Goal: Check status: Check status

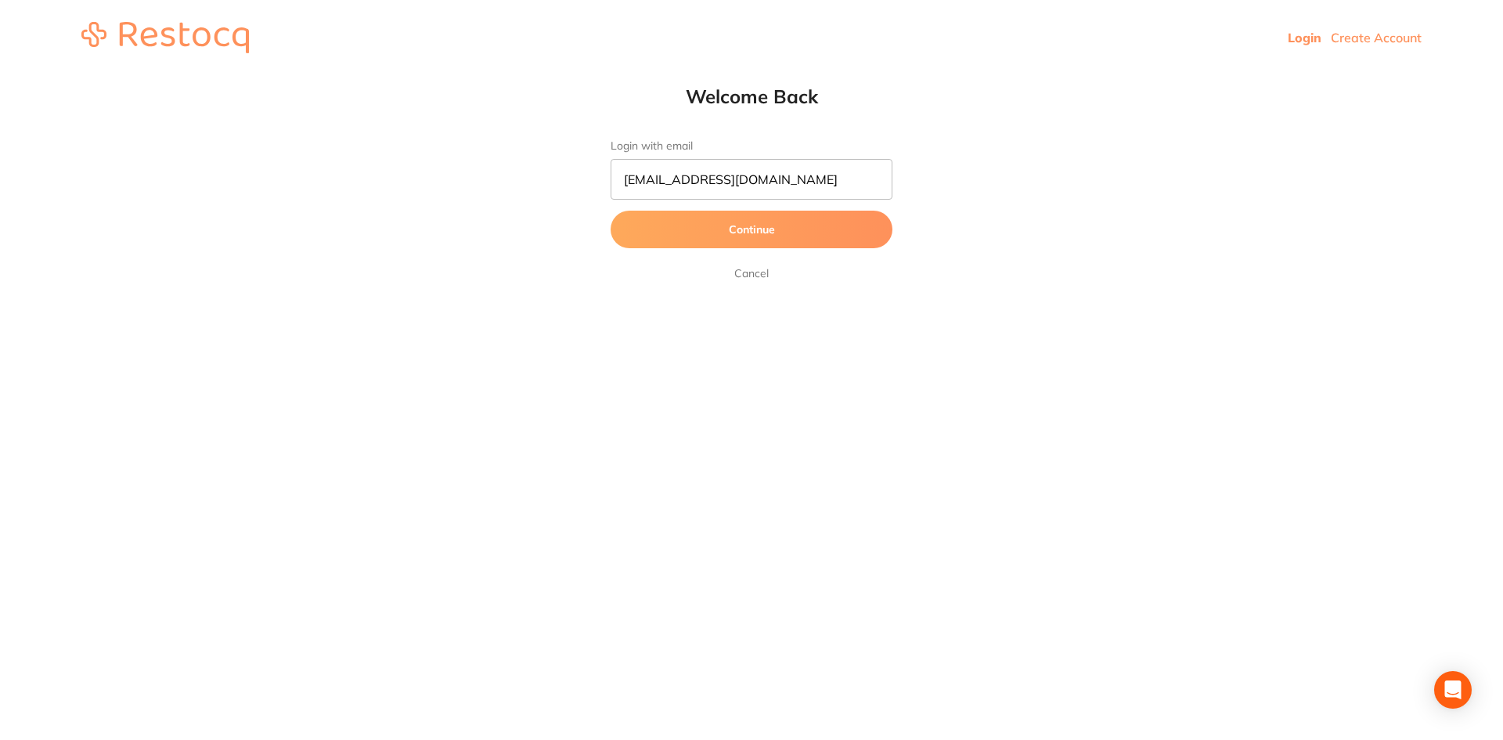
type input "[EMAIL_ADDRESS][DOMAIN_NAME]"
click at [610, 211] on button "Continue" at bounding box center [751, 230] width 282 height 38
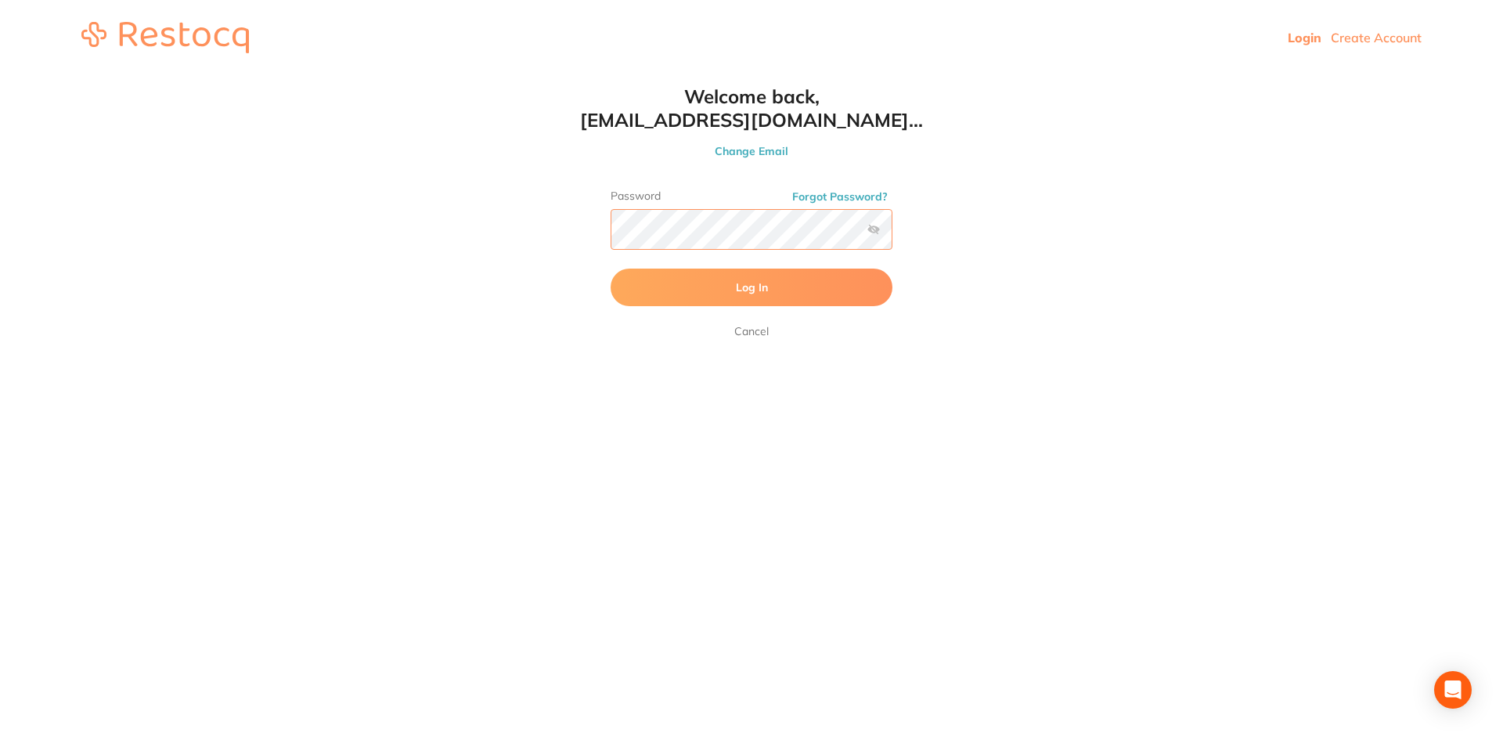
click at [610, 268] on button "Log In" at bounding box center [751, 287] width 282 height 38
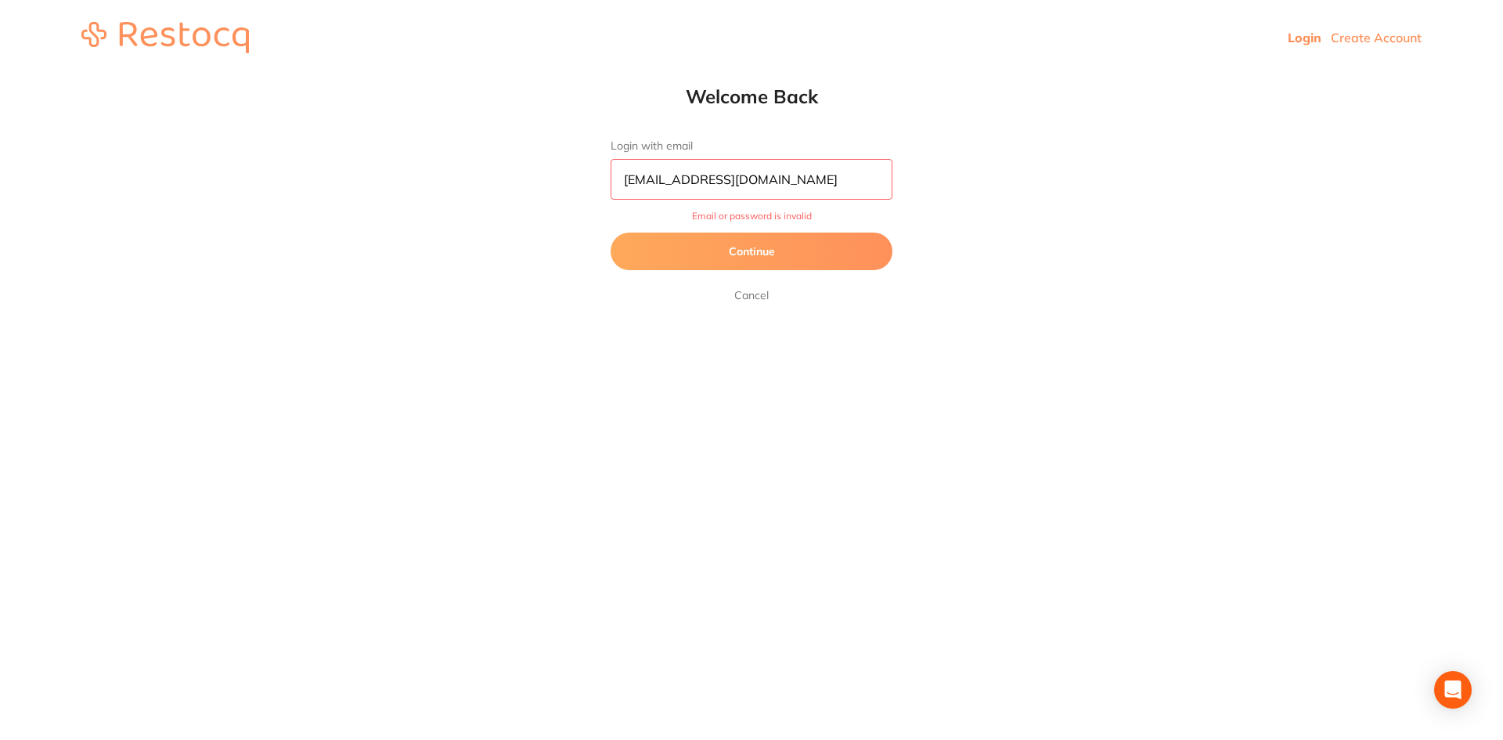
click at [779, 255] on button "Continue" at bounding box center [751, 251] width 282 height 38
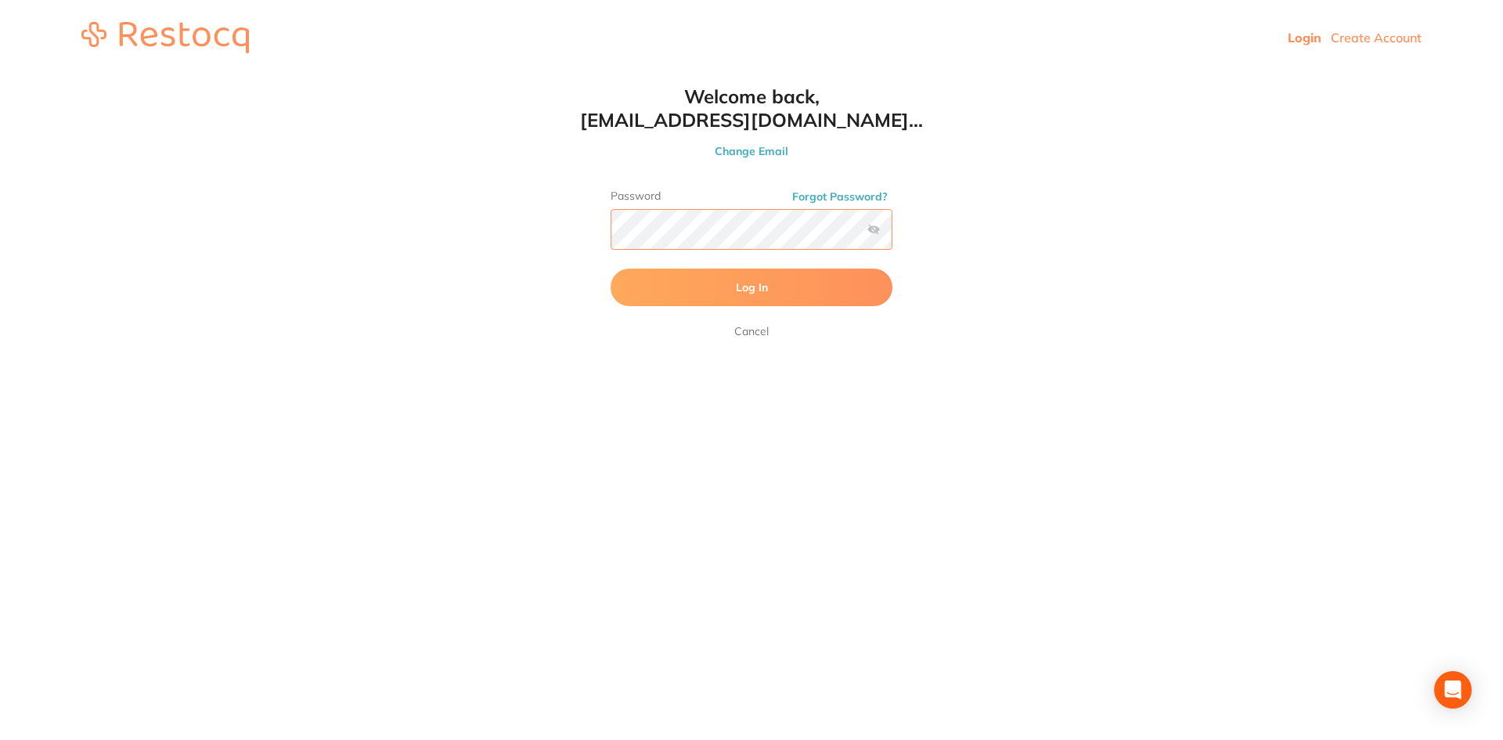
click at [497, 75] on html "Login Create Account Welcome Back Login with email [EMAIL_ADDRESS][DOMAIN_NAME]…" at bounding box center [751, 37] width 1503 height 75
click at [610, 268] on button "Log In" at bounding box center [751, 287] width 282 height 38
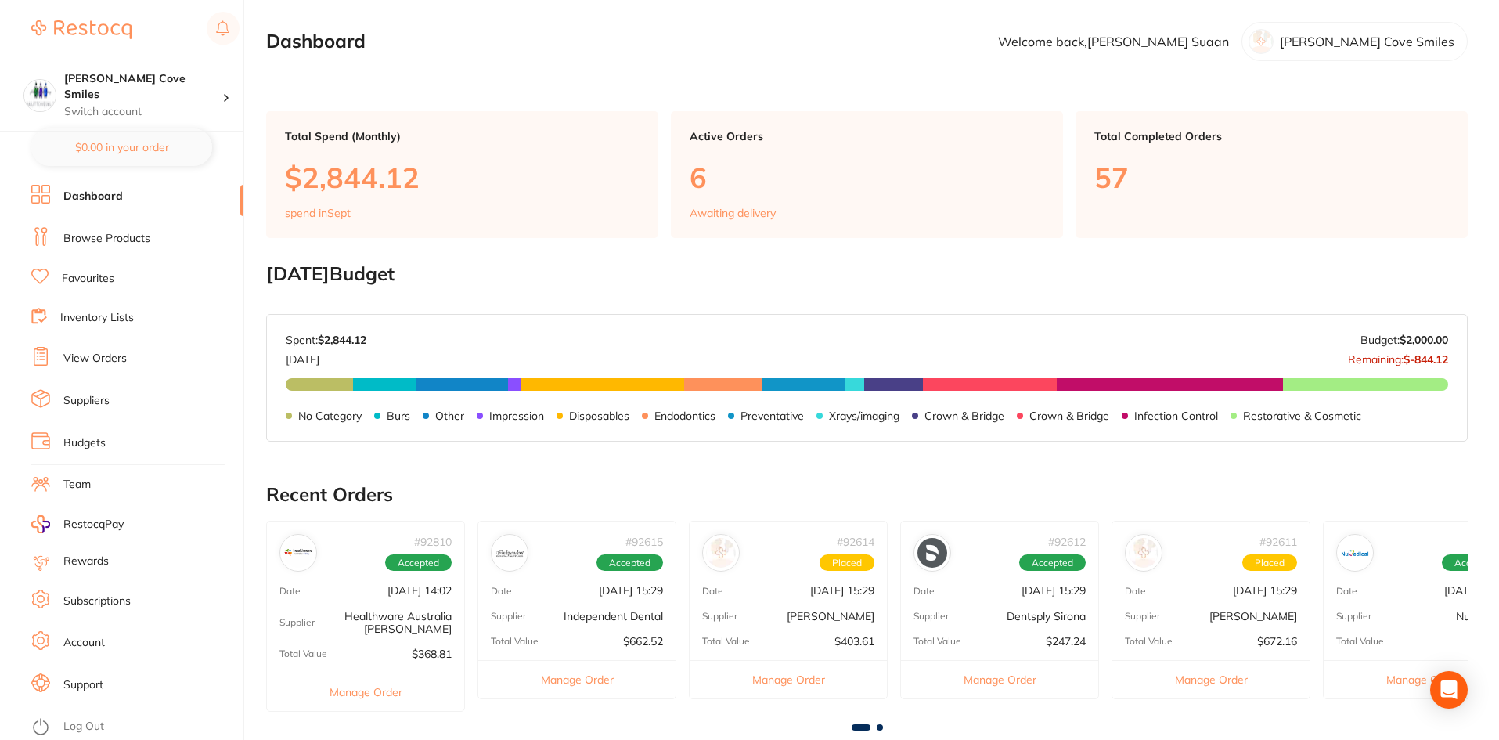
click at [99, 360] on link "View Orders" at bounding box center [94, 359] width 63 height 16
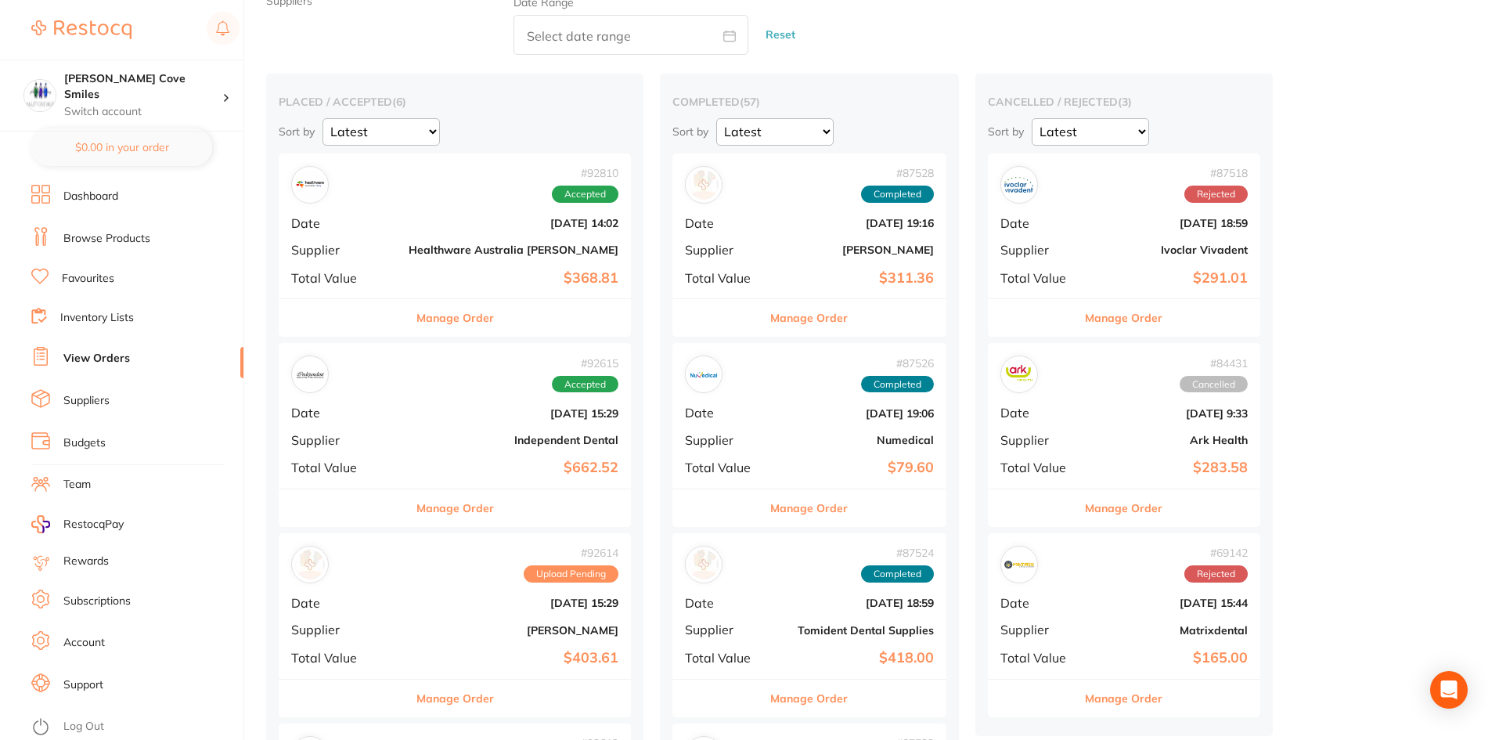
scroll to position [157, 0]
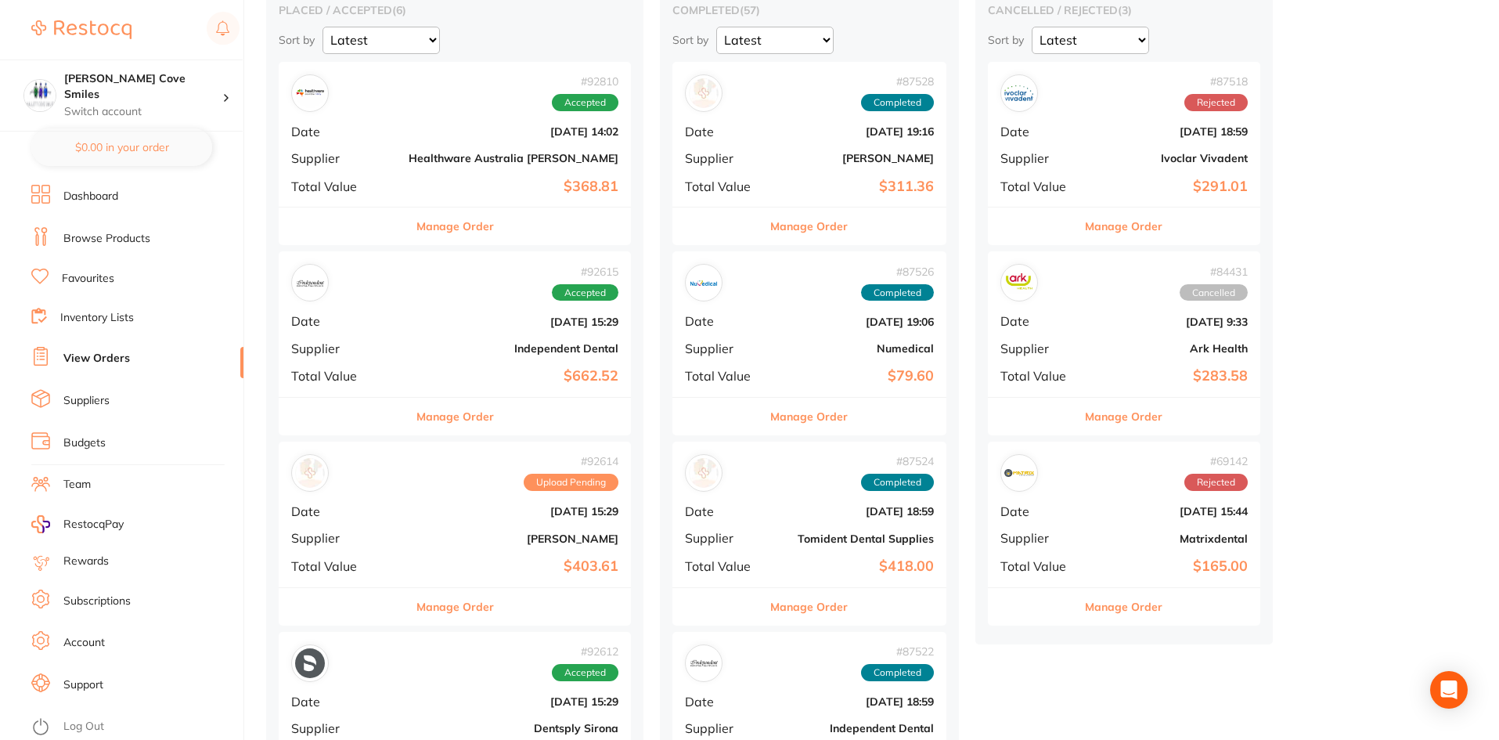
click at [409, 342] on b "Independent Dental" at bounding box center [514, 348] width 210 height 13
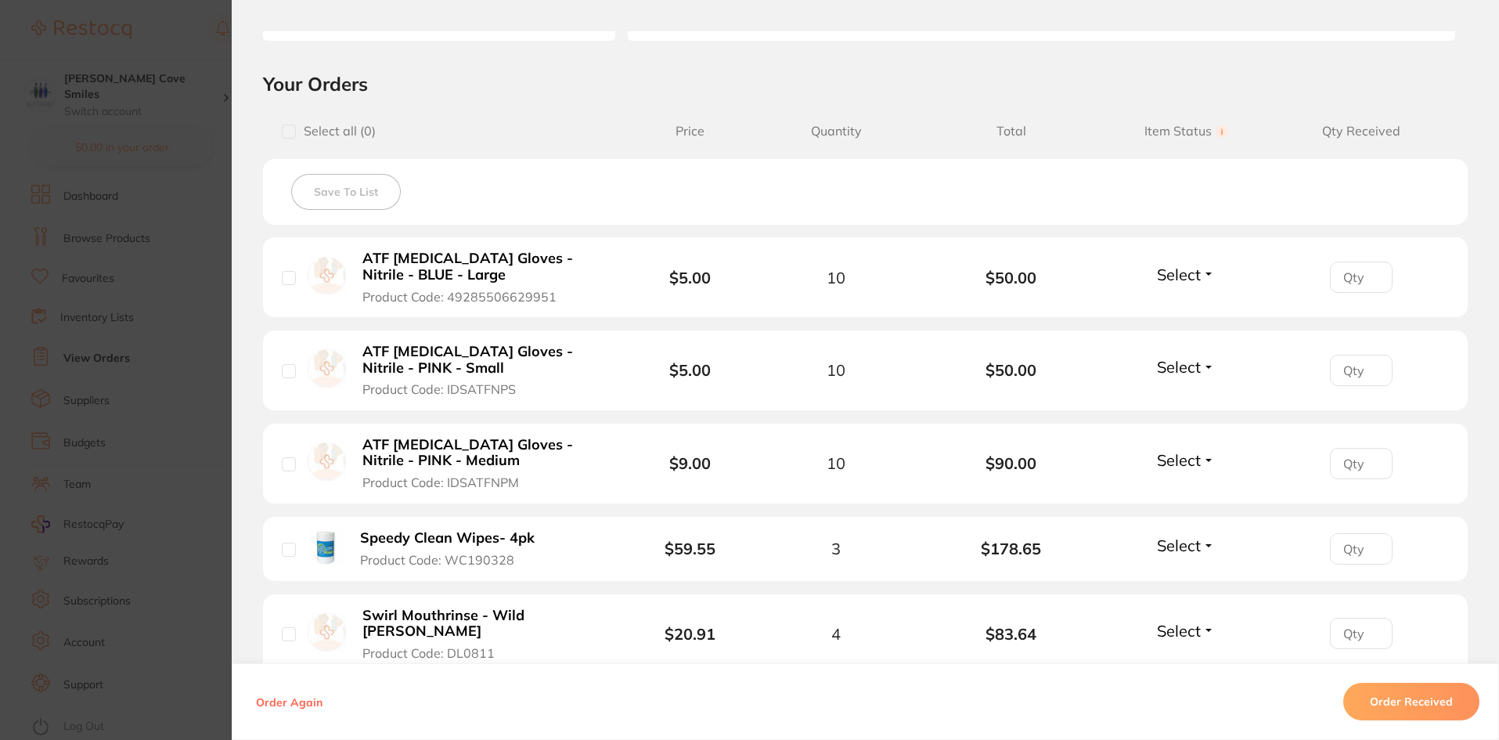
scroll to position [313, 0]
click at [1191, 282] on span "Select" at bounding box center [1179, 274] width 44 height 20
click at [1187, 329] on span "Back Order" at bounding box center [1186, 331] width 48 height 12
click at [1175, 368] on span "Select" at bounding box center [1179, 366] width 44 height 20
click at [1167, 405] on span "Received" at bounding box center [1186, 400] width 40 height 12
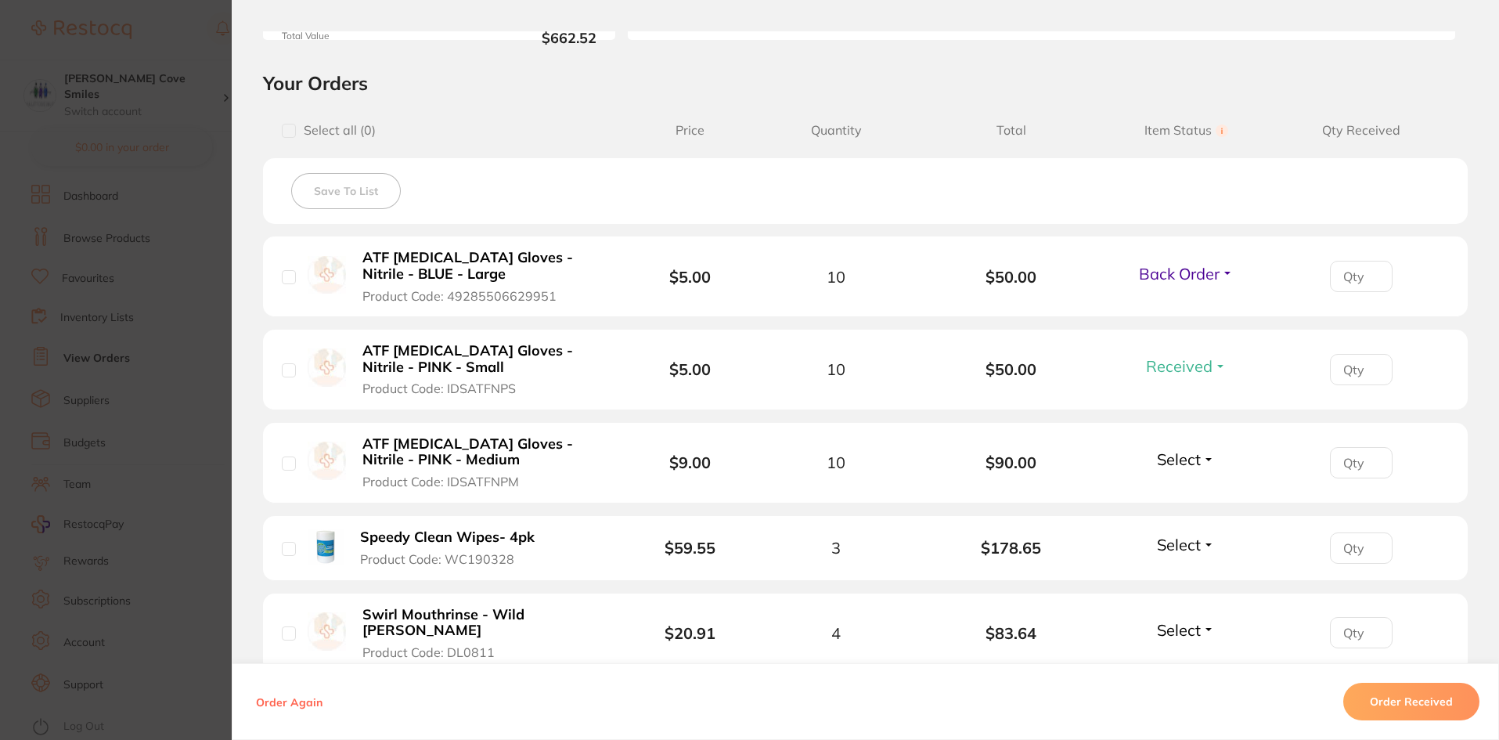
click at [1180, 456] on span "Select" at bounding box center [1179, 459] width 44 height 20
click at [1175, 492] on span "Received" at bounding box center [1186, 493] width 40 height 12
click at [1182, 548] on span "Select" at bounding box center [1179, 545] width 44 height 20
click at [1184, 578] on span "Received" at bounding box center [1186, 578] width 40 height 12
click at [1164, 629] on span "Select" at bounding box center [1179, 630] width 44 height 20
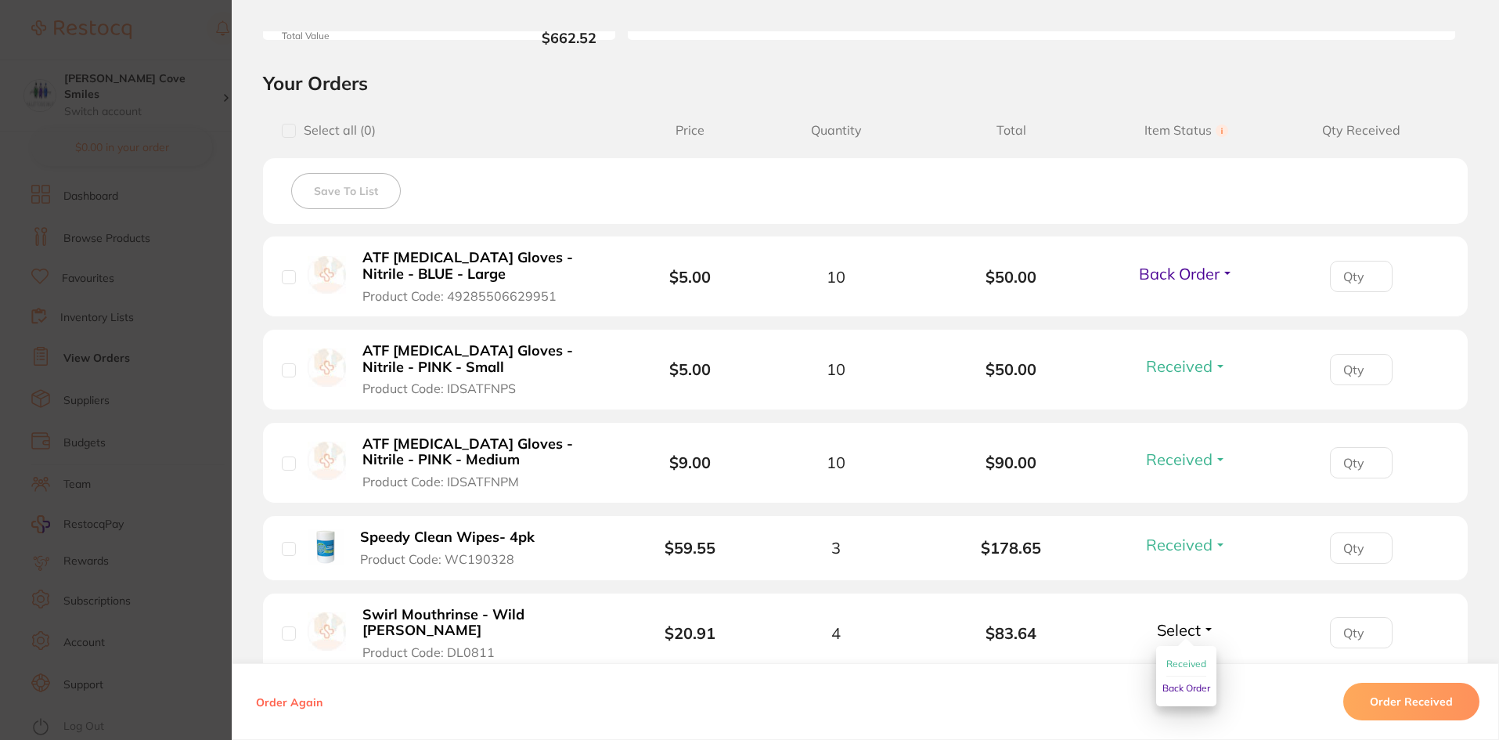
click at [1179, 682] on span "Back Order" at bounding box center [1186, 688] width 48 height 12
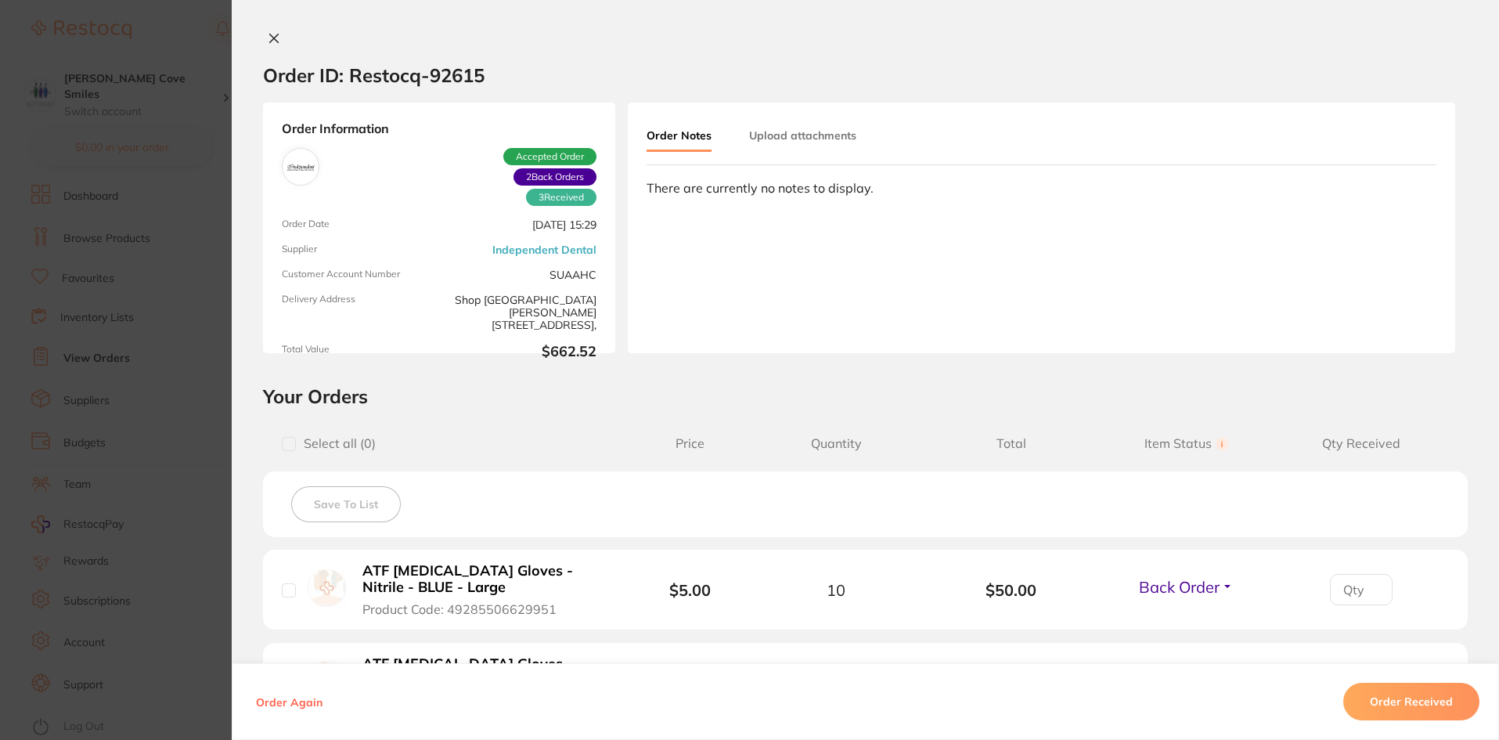
scroll to position [78, 0]
click at [271, 34] on icon at bounding box center [274, 38] width 13 height 13
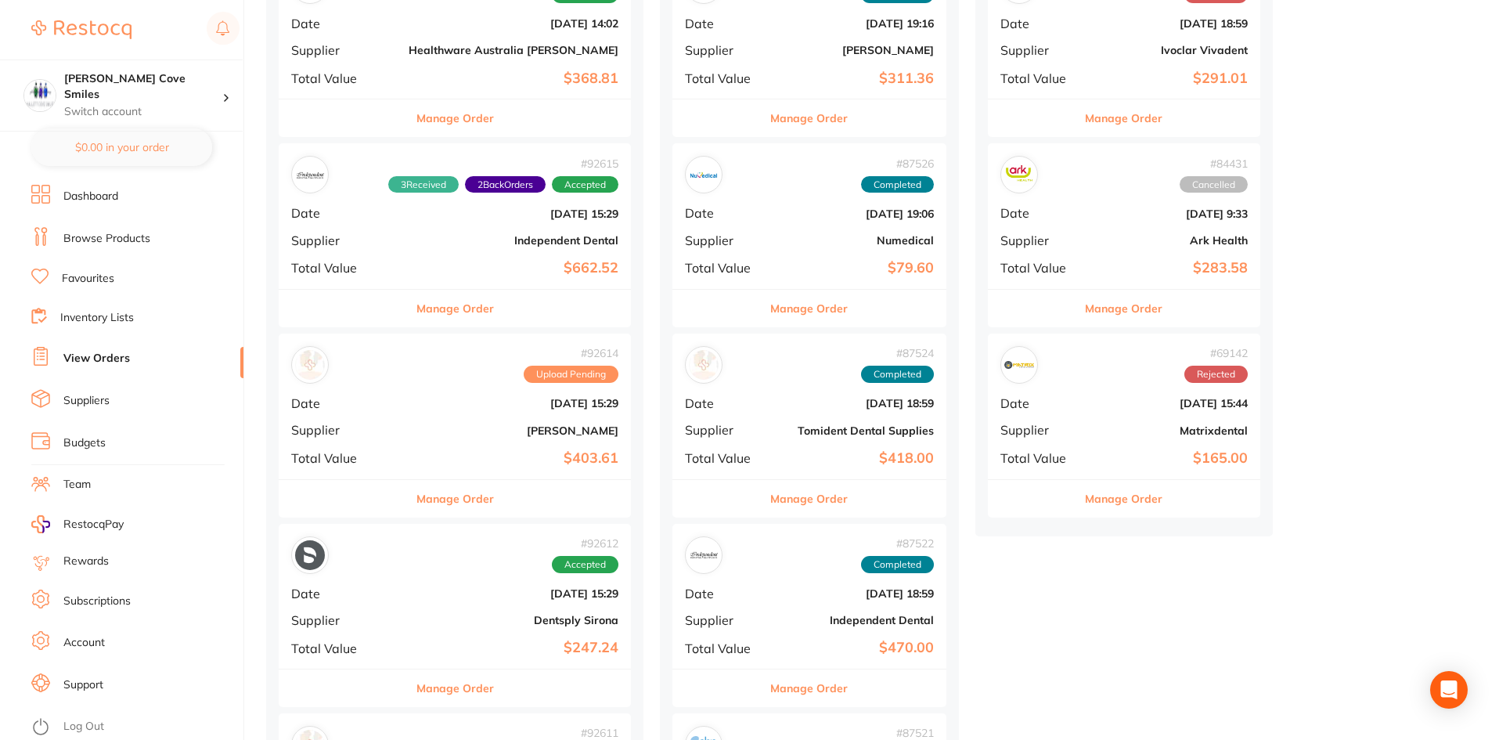
scroll to position [313, 0]
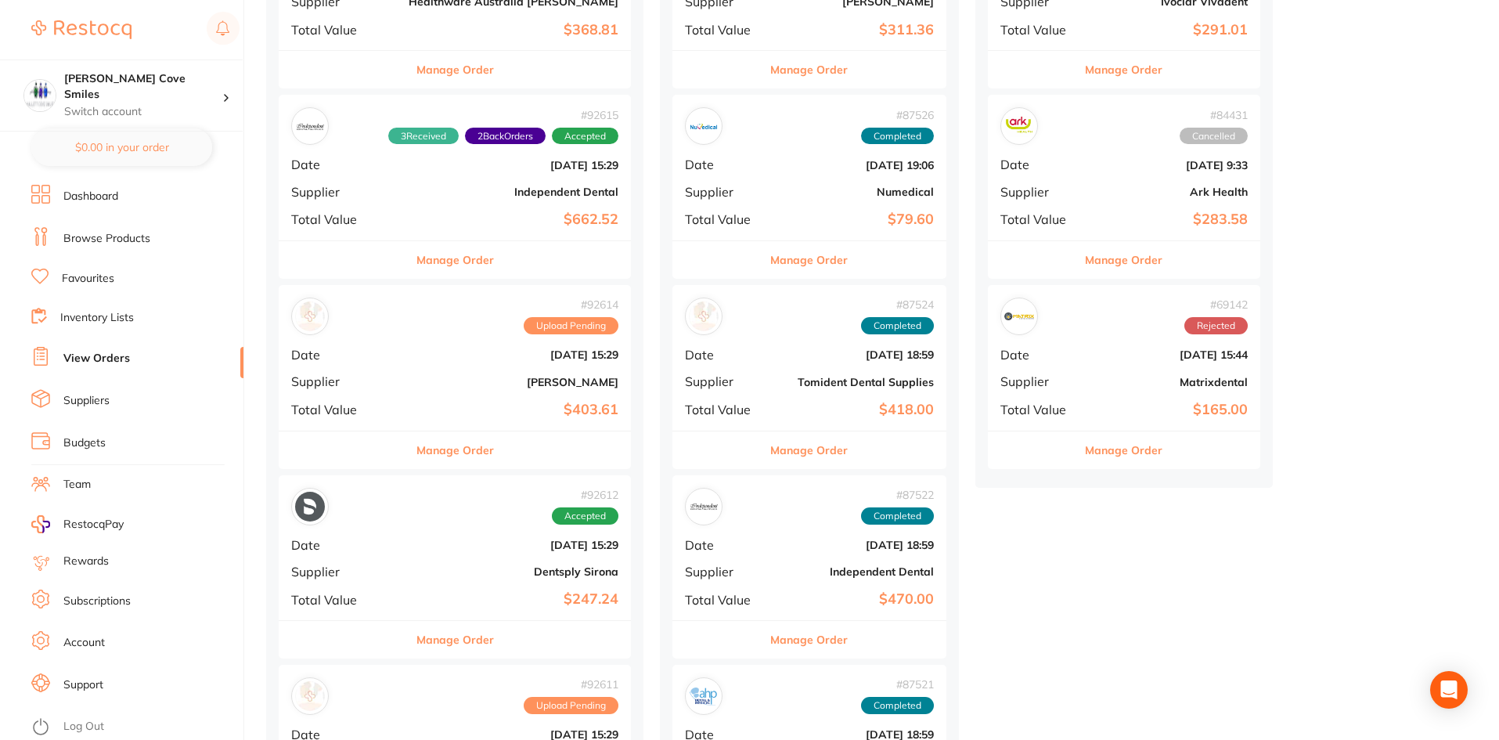
click at [444, 365] on div "# 92614 Upload Pending Date [DATE] 15:29 Supplier [PERSON_NAME] Total Value $40…" at bounding box center [455, 357] width 352 height 145
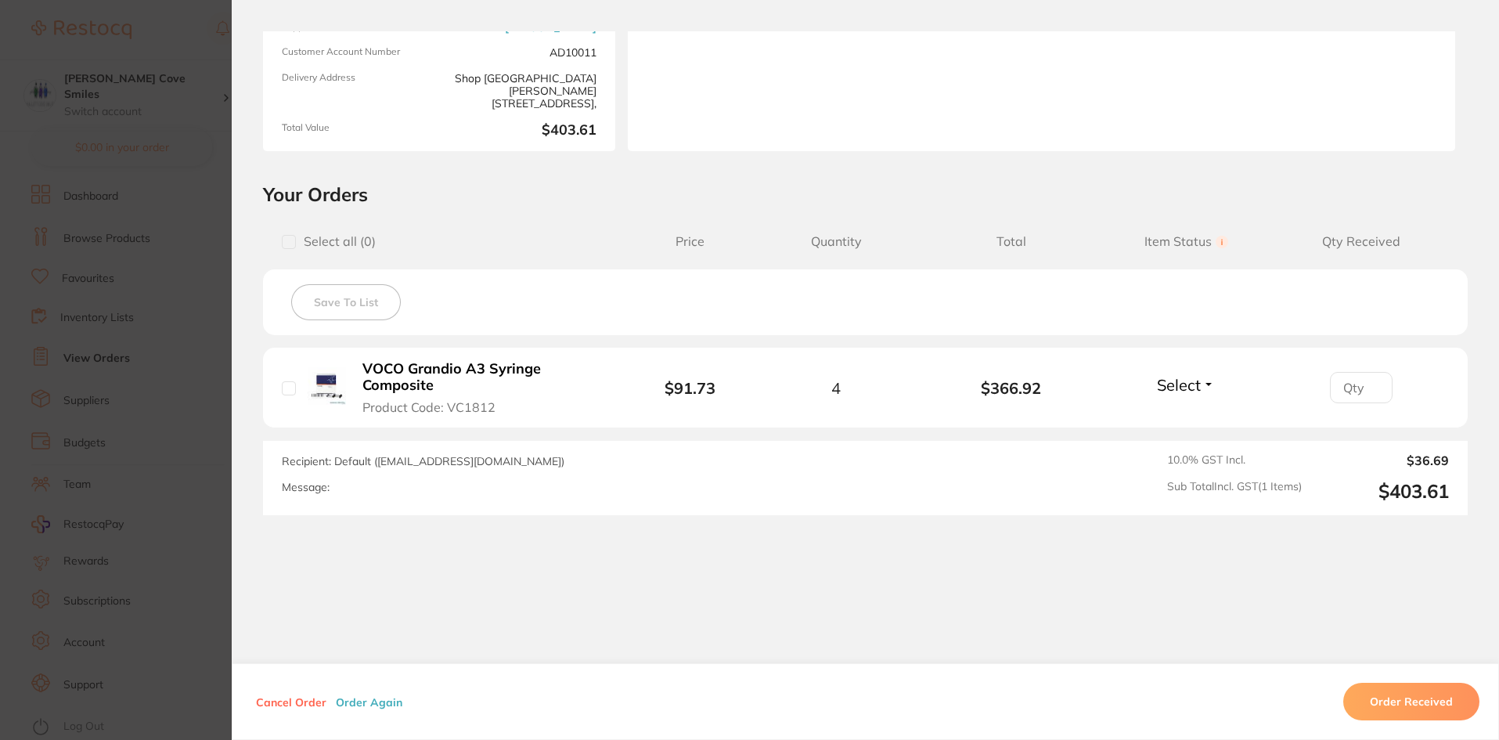
scroll to position [211, 0]
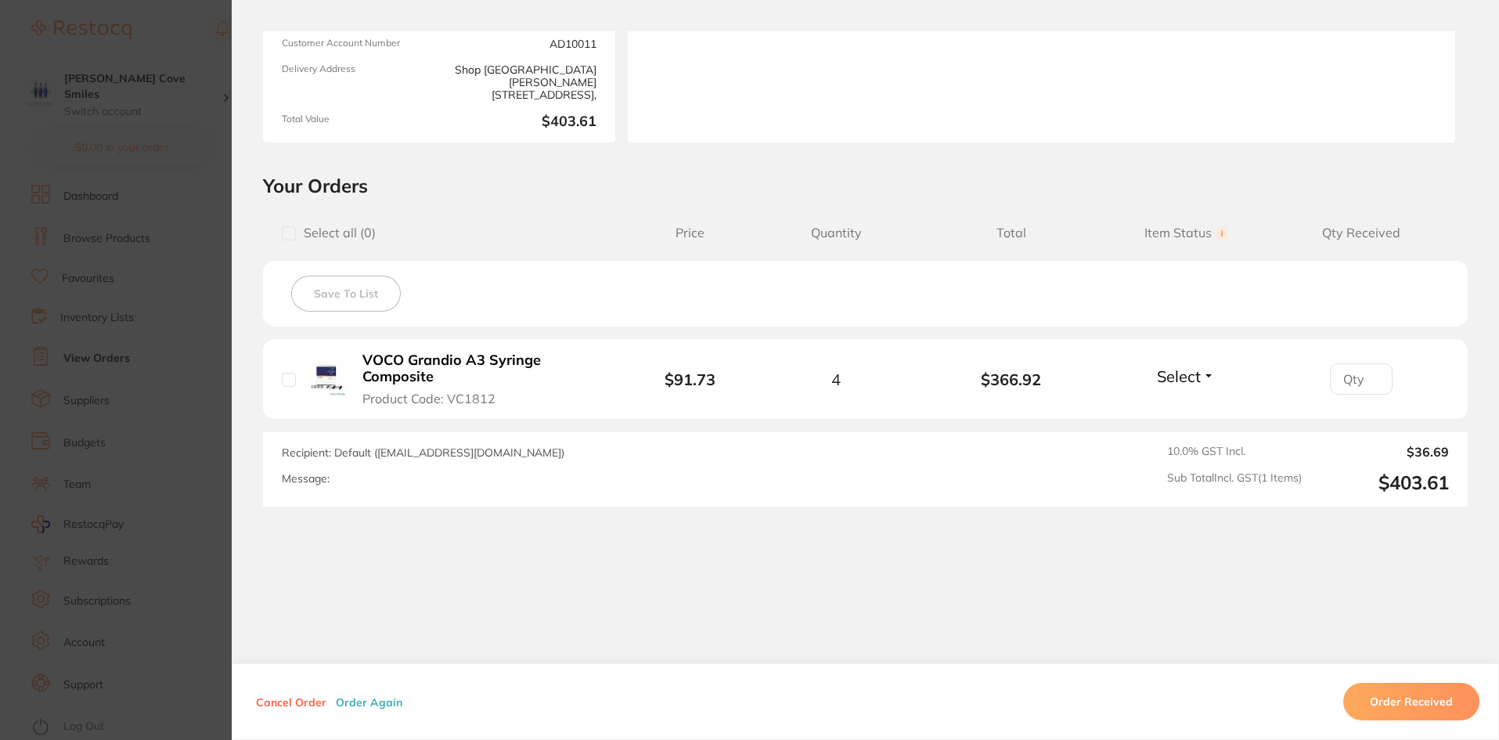
click at [1355, 376] on input "number" at bounding box center [1361, 378] width 63 height 31
type input "4"
click at [1388, 700] on button "Order Received" at bounding box center [1411, 701] width 136 height 38
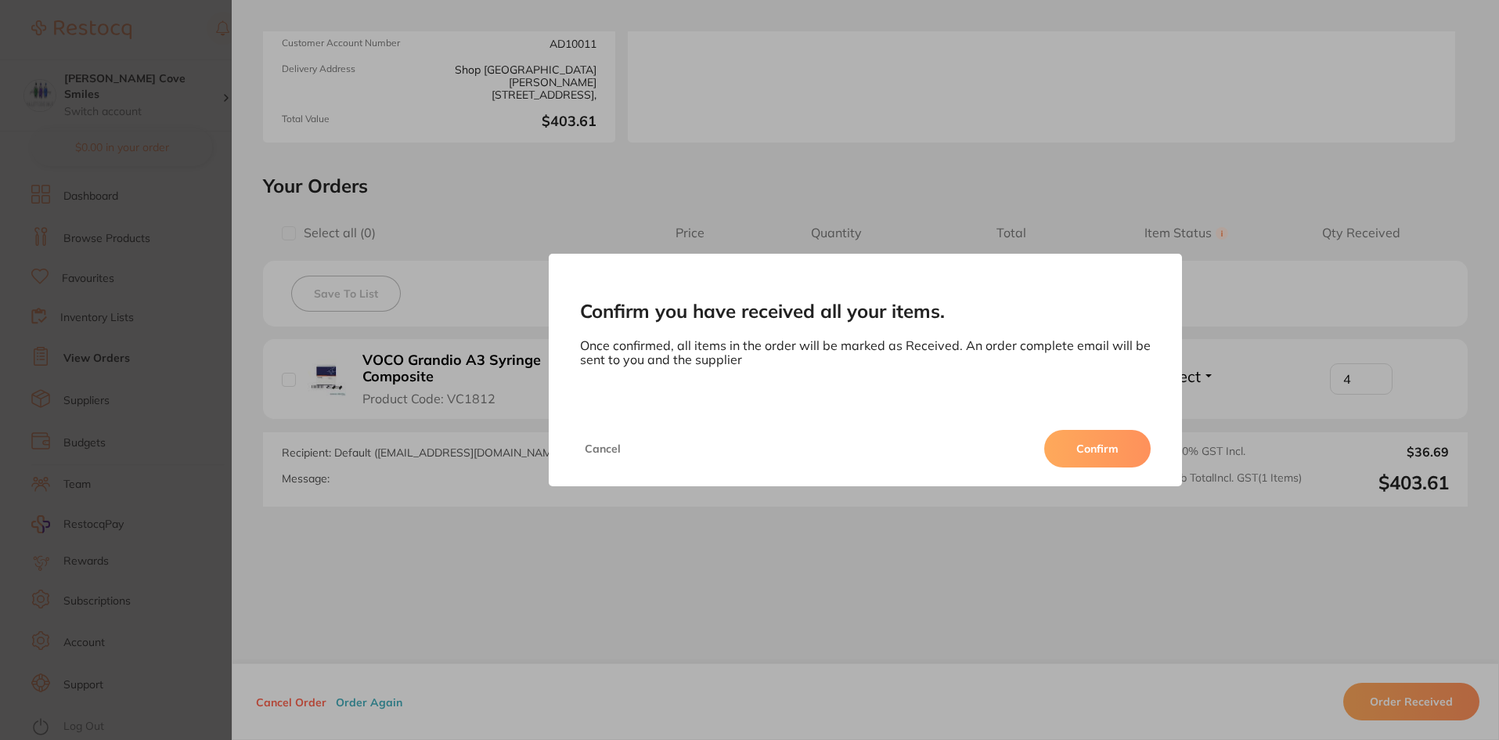
click at [1086, 446] on button "Confirm" at bounding box center [1097, 449] width 106 height 38
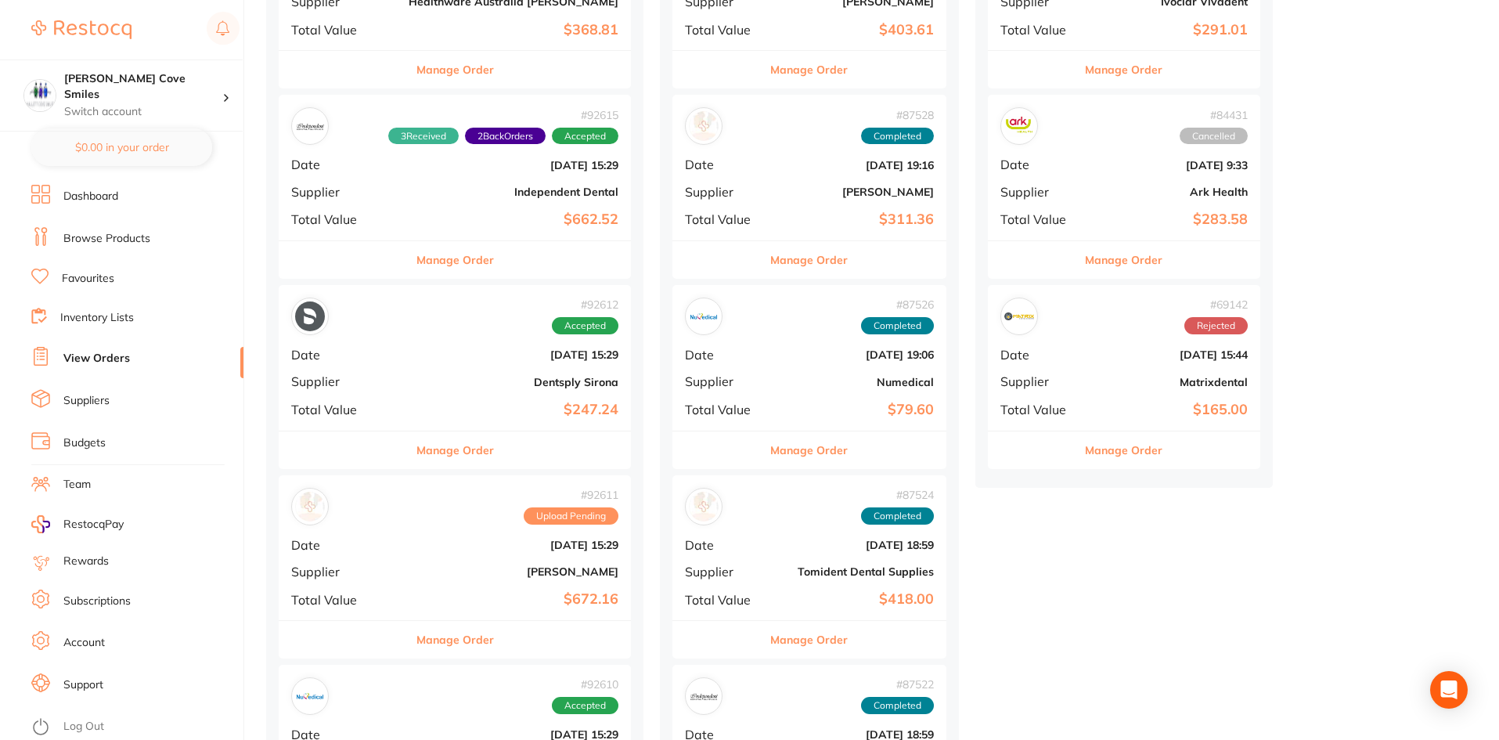
click at [426, 353] on b "[DATE] 15:29" at bounding box center [514, 354] width 210 height 13
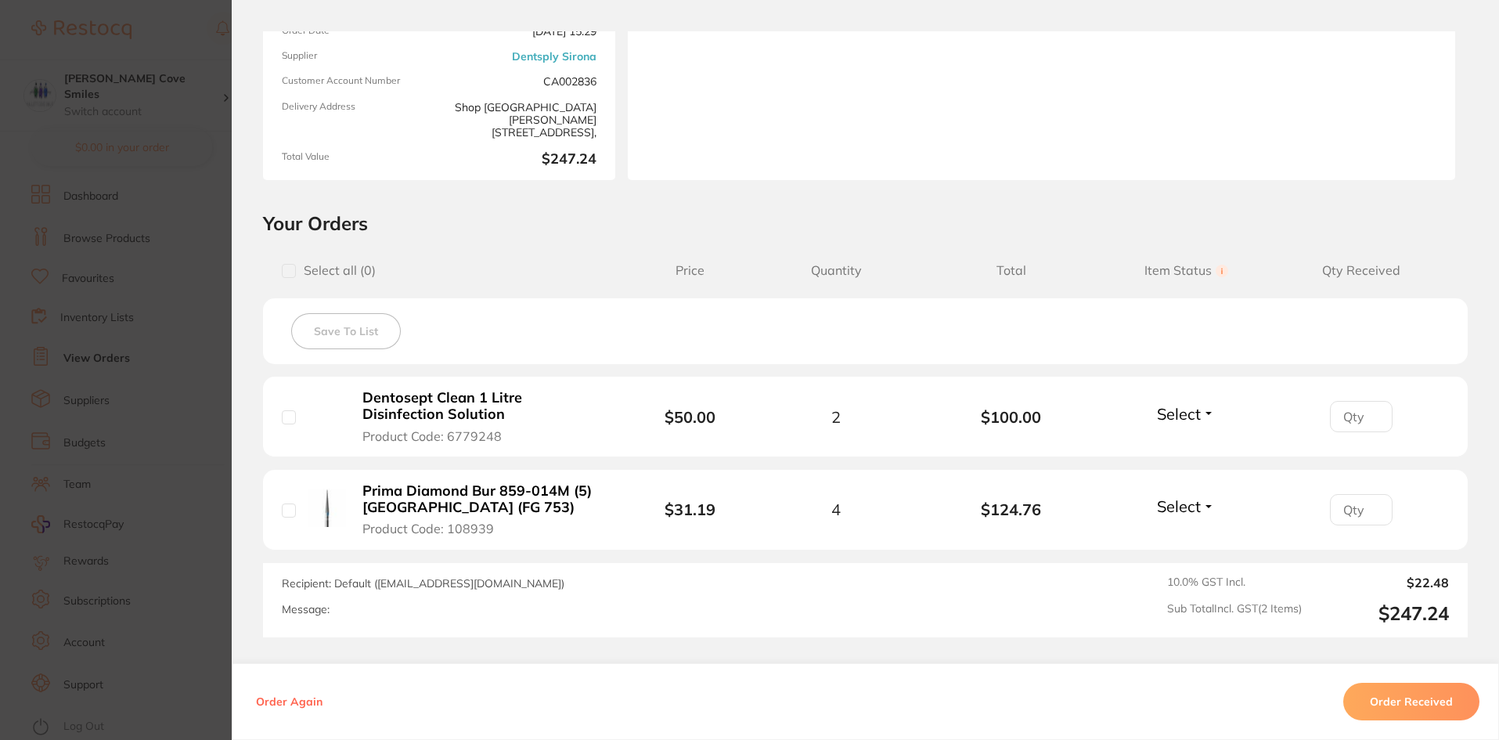
scroll to position [235, 0]
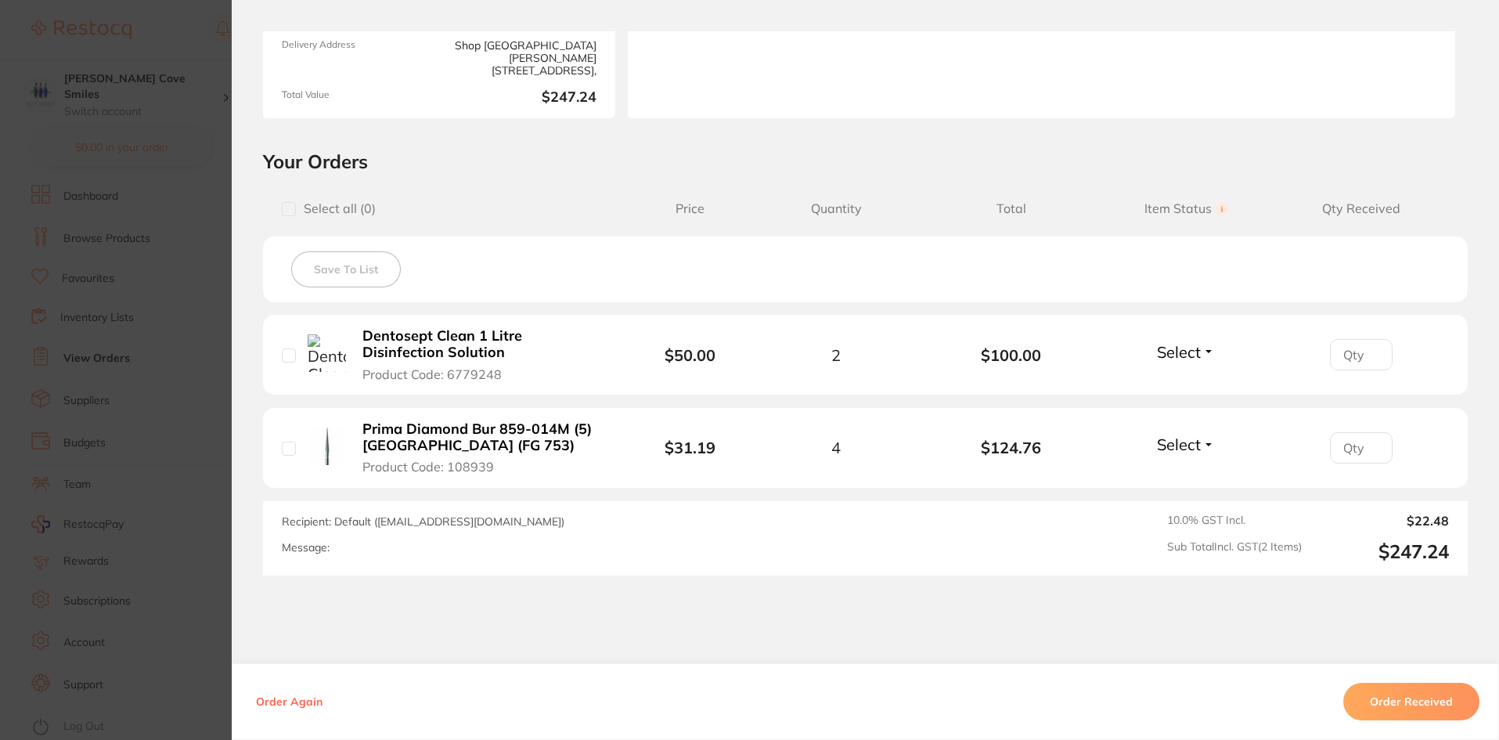
click at [1420, 707] on button "Order Received" at bounding box center [1411, 701] width 136 height 38
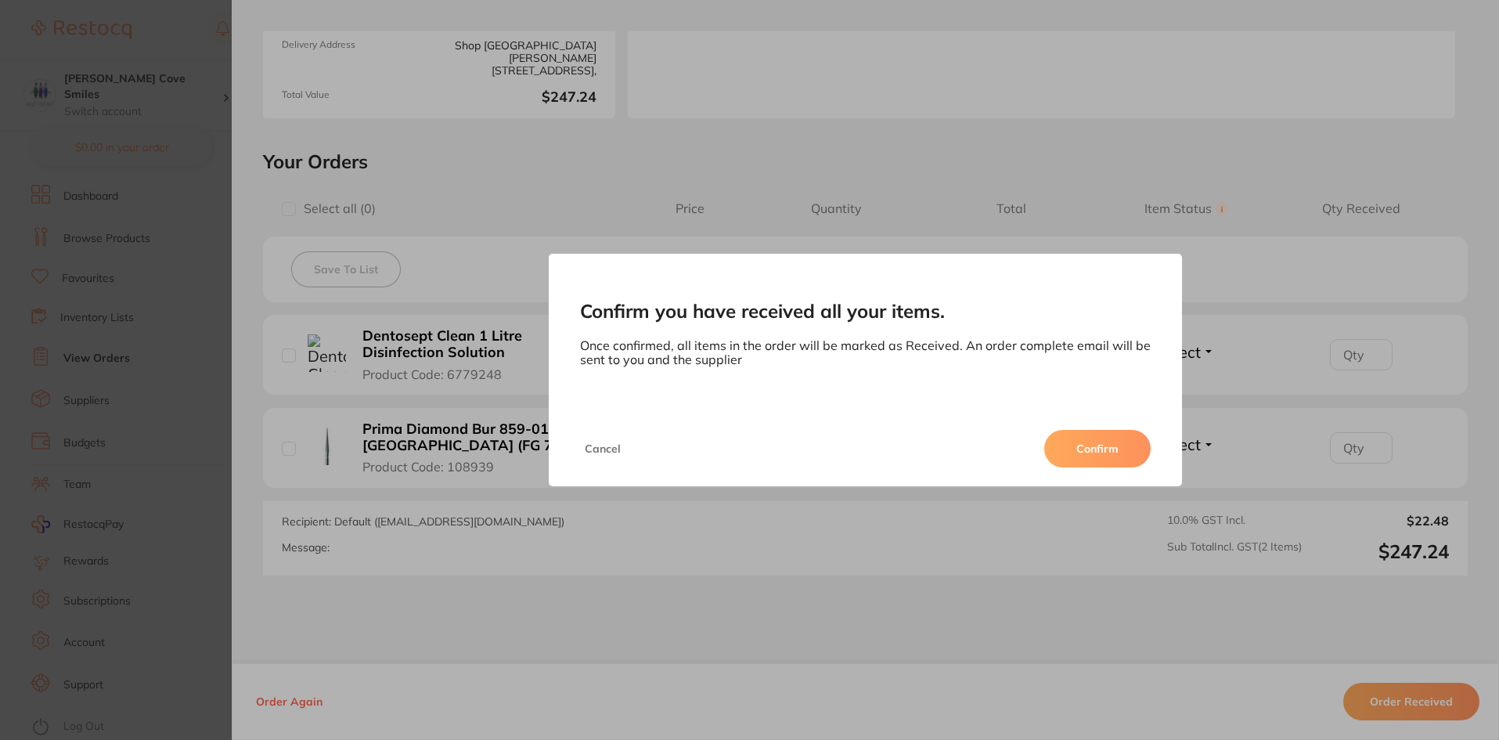
click at [1103, 439] on button "Confirm" at bounding box center [1097, 449] width 106 height 38
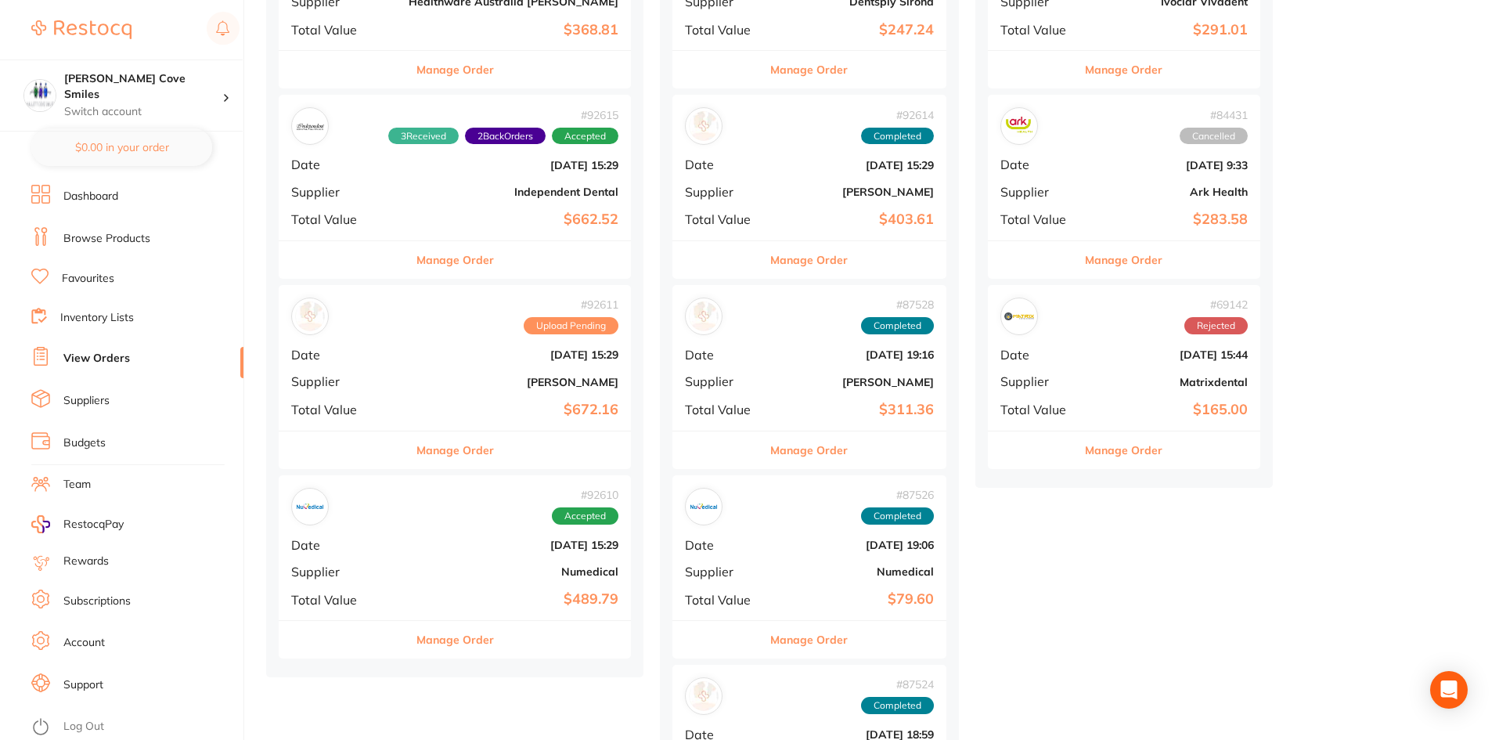
click at [433, 356] on b "[DATE] 15:29" at bounding box center [514, 354] width 210 height 13
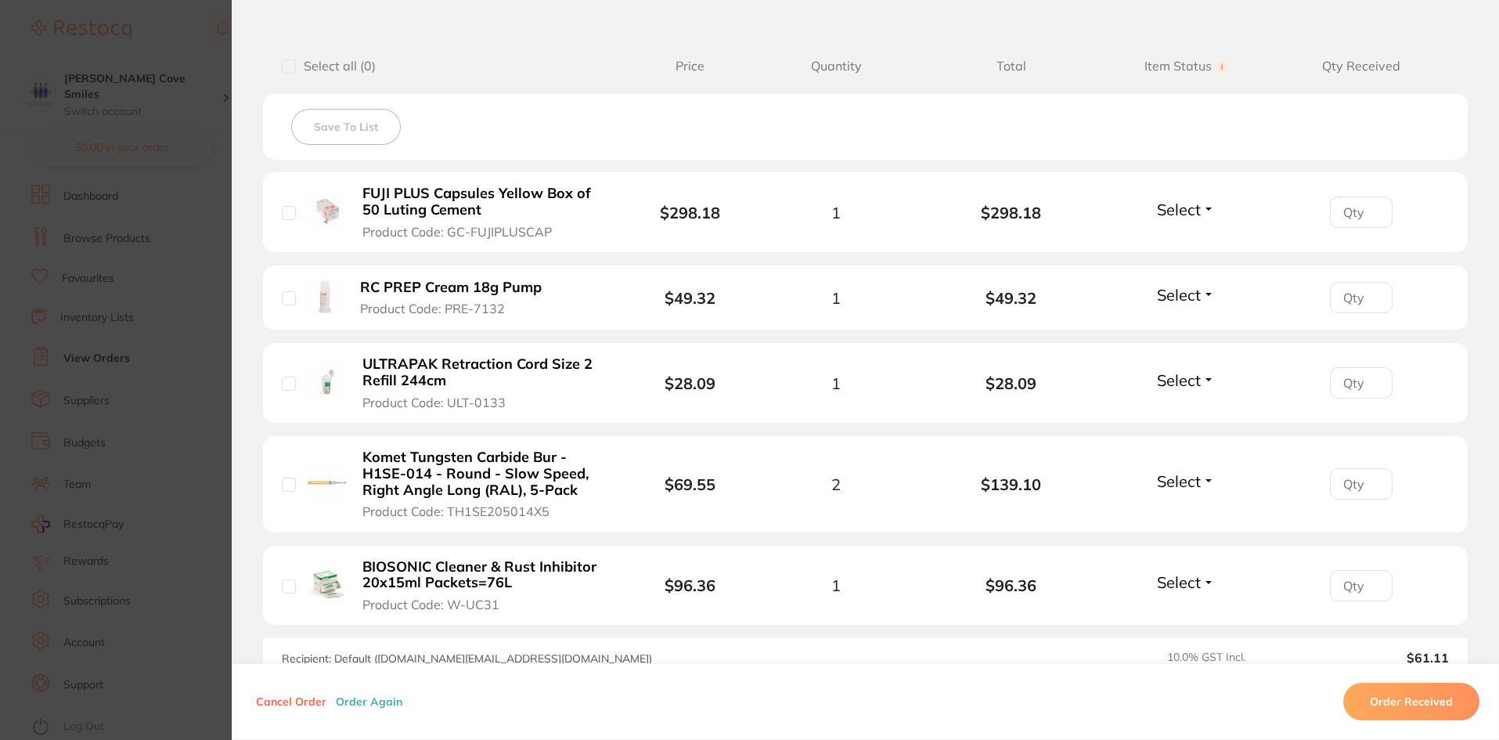
scroll to position [391, 0]
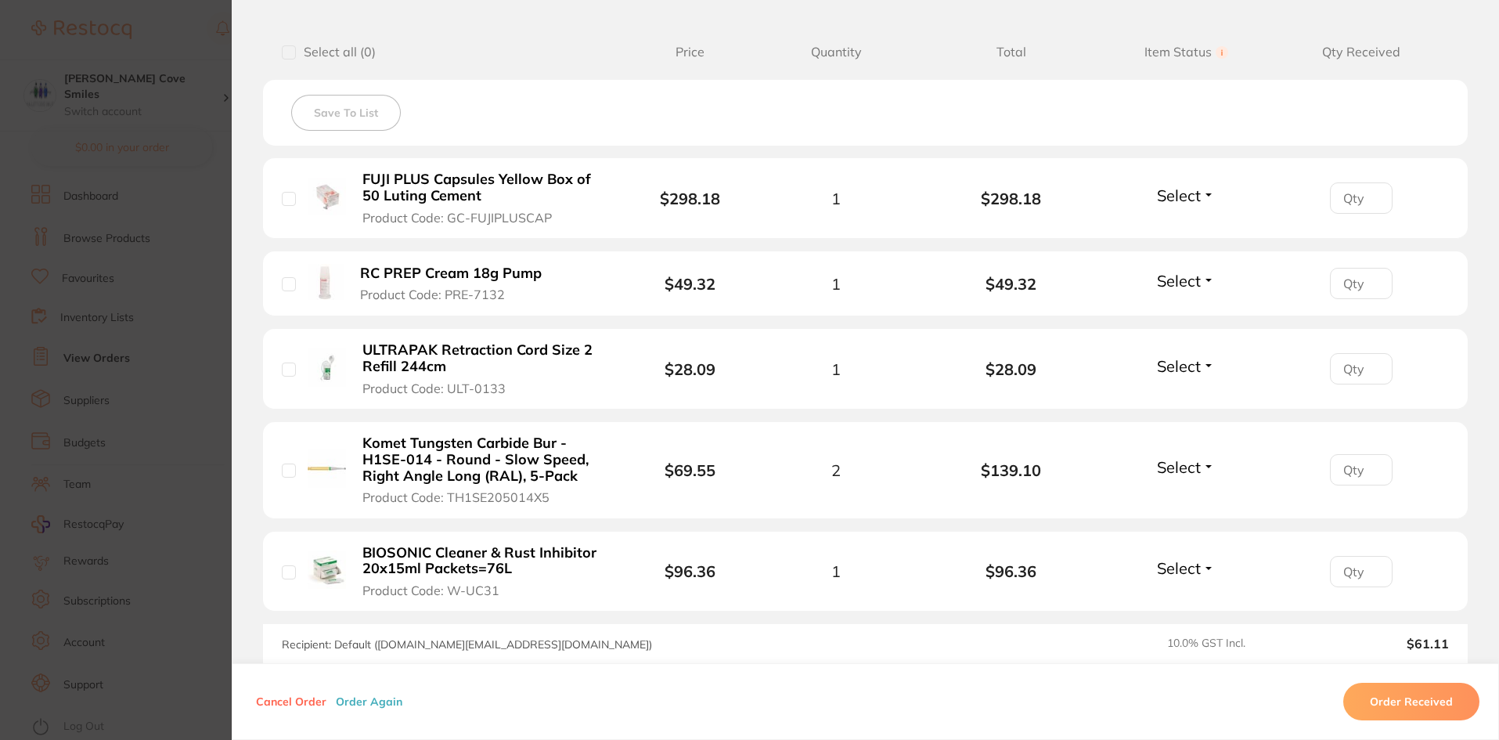
click at [1423, 700] on button "Order Received" at bounding box center [1411, 701] width 136 height 38
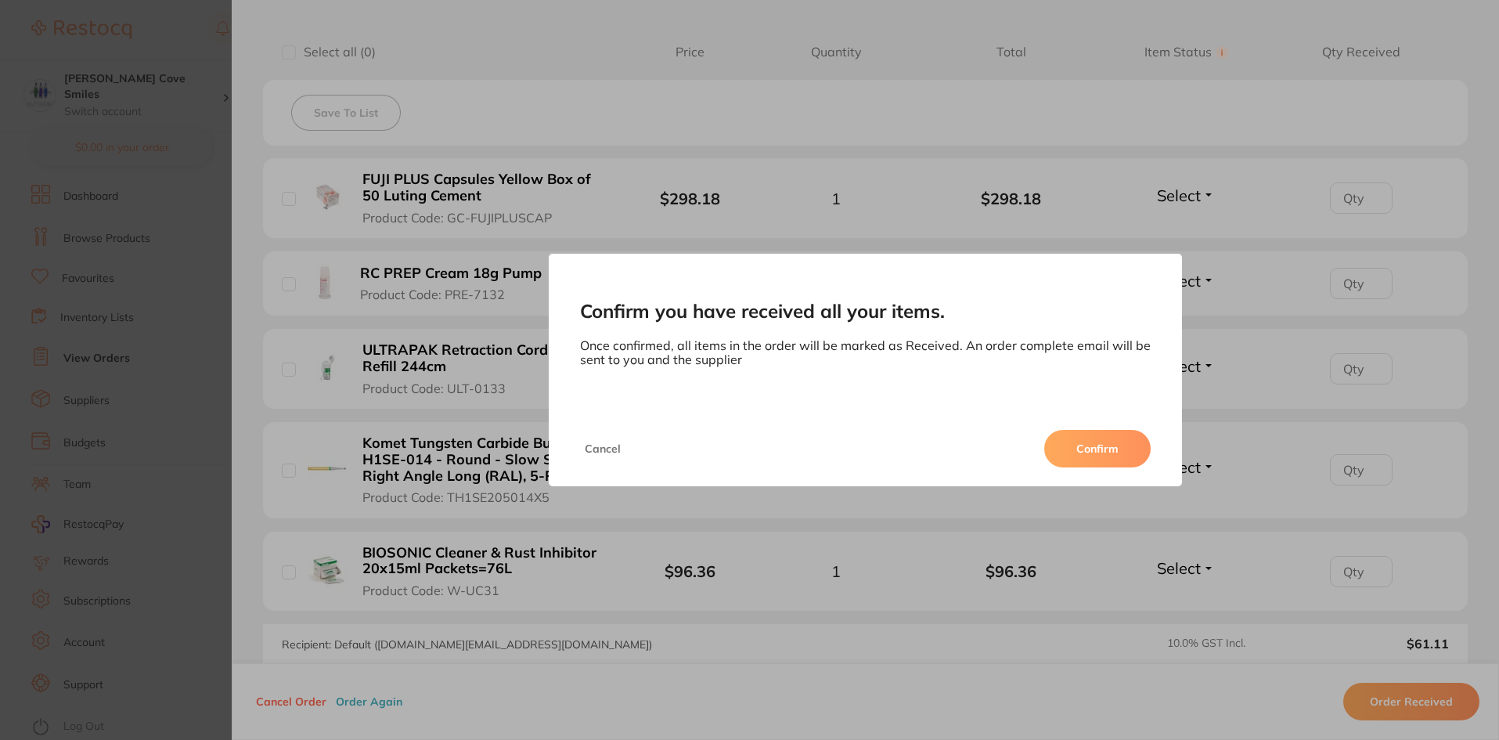
click at [1114, 456] on button "Confirm" at bounding box center [1097, 449] width 106 height 38
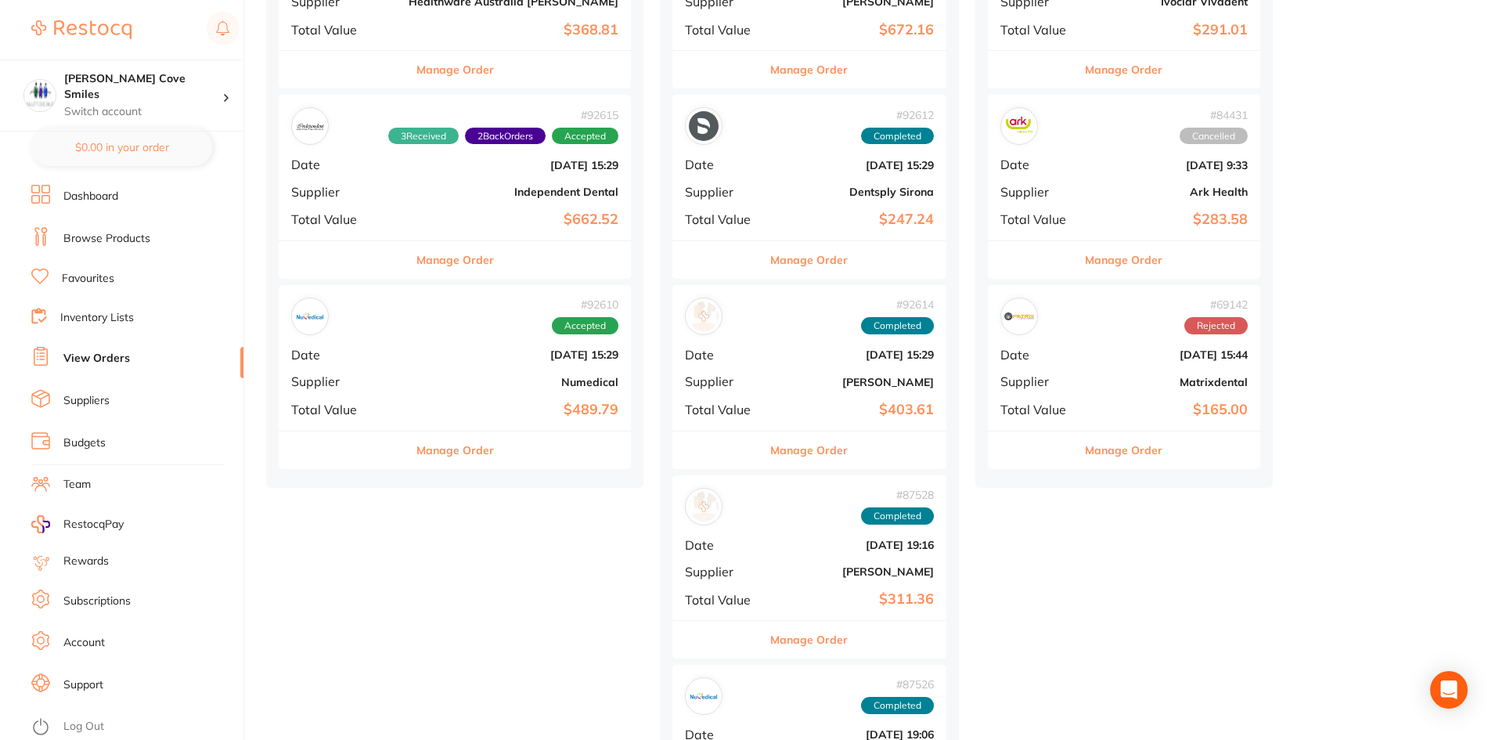
click at [427, 392] on div "# 92610 Accepted Date [DATE] 15:29 Supplier Numedical Total Value $489.79" at bounding box center [455, 357] width 352 height 145
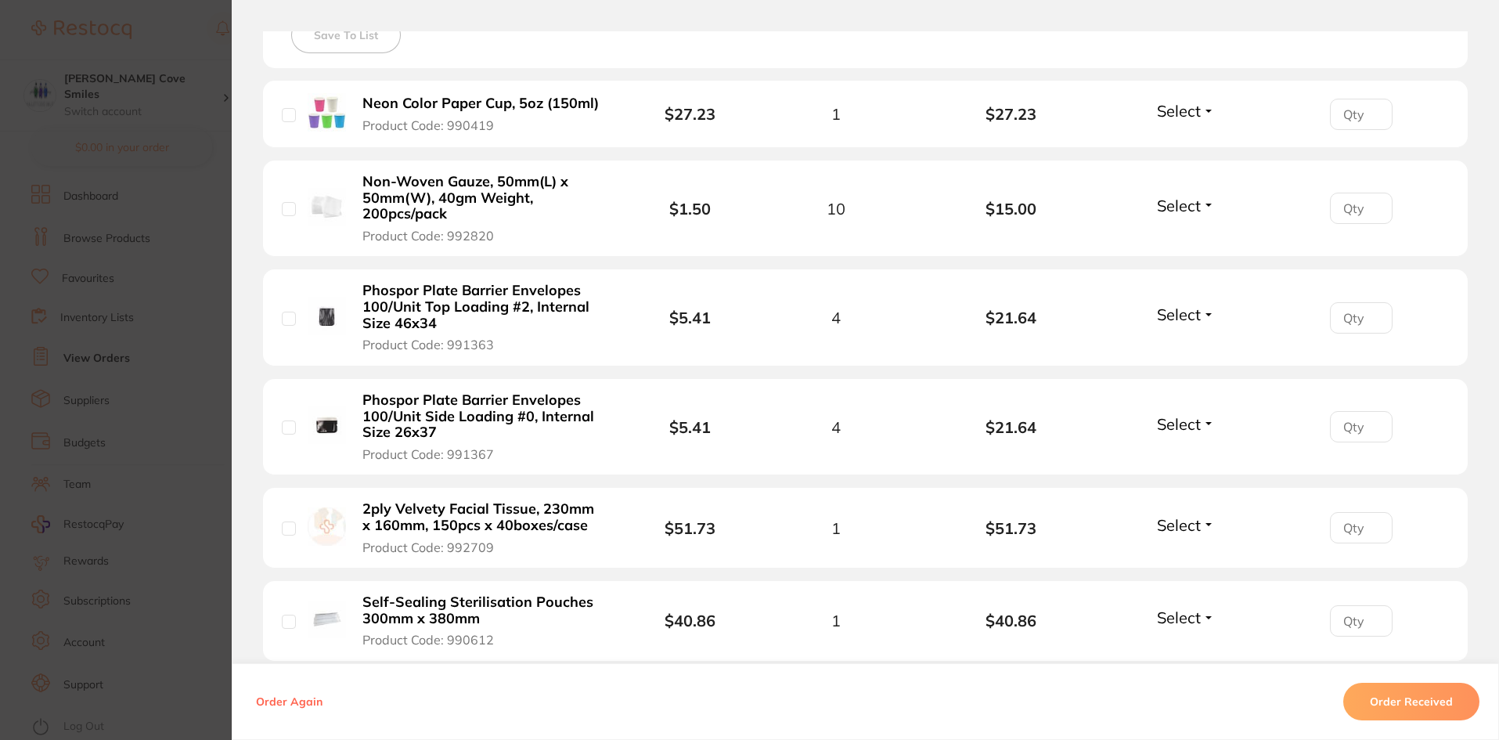
scroll to position [365, 0]
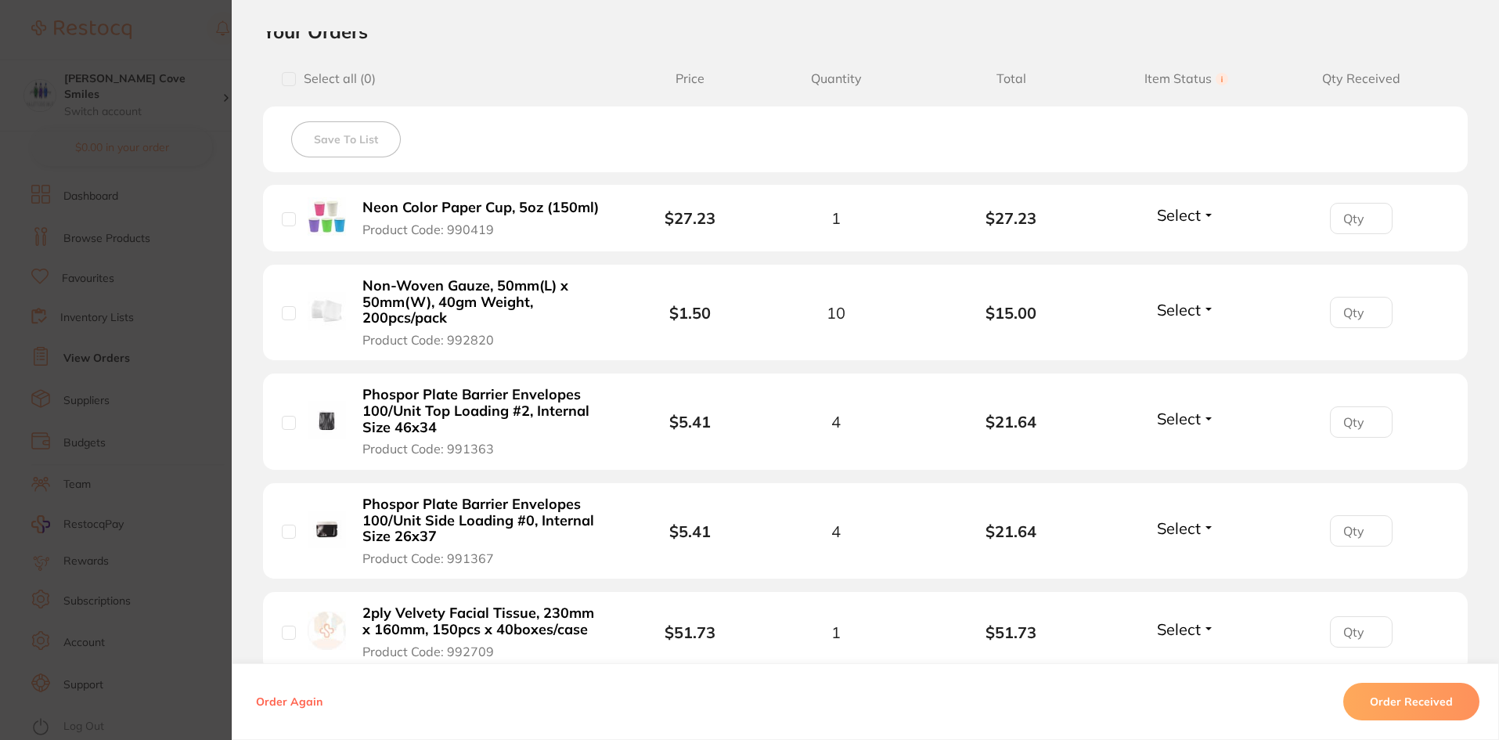
click at [1409, 704] on button "Order Received" at bounding box center [1411, 701] width 136 height 38
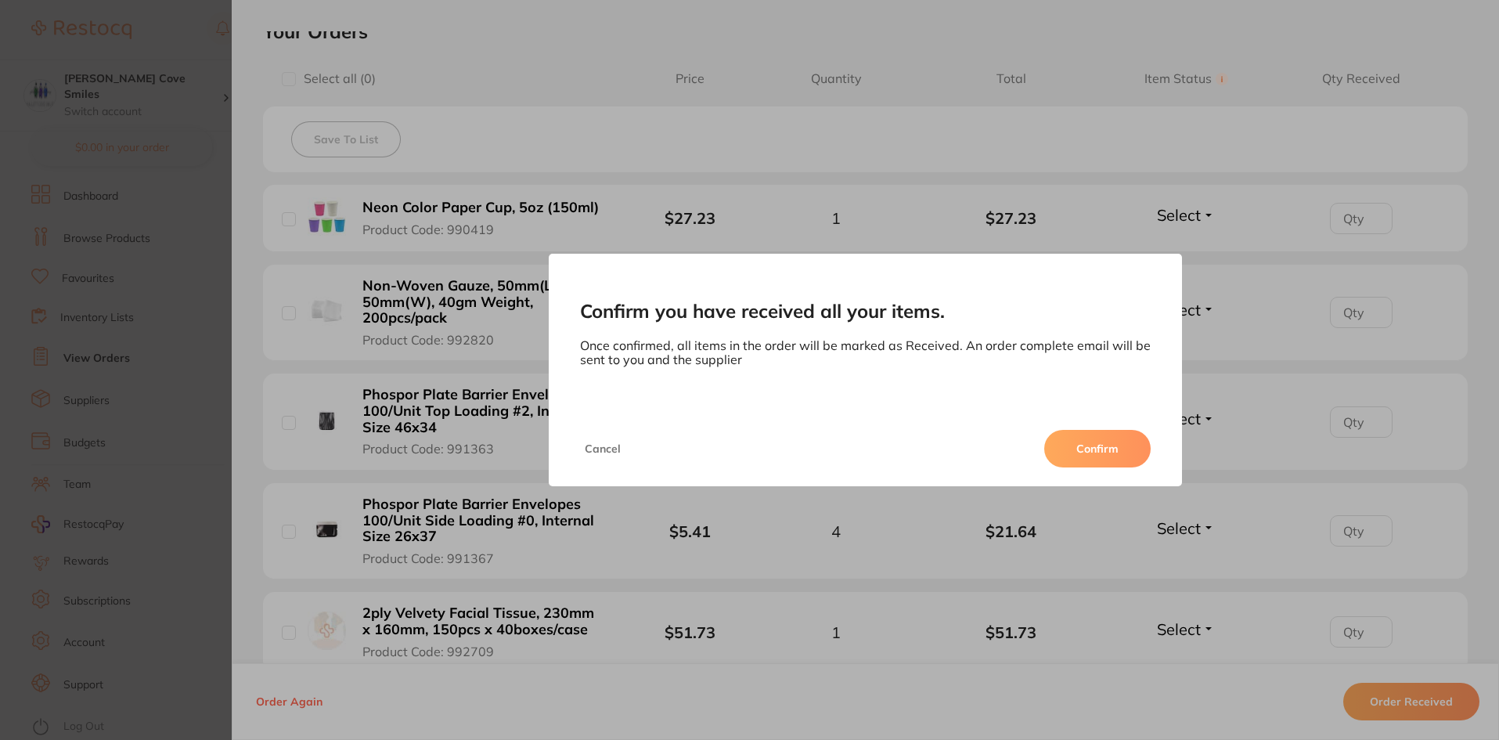
click at [1086, 441] on button "Confirm" at bounding box center [1097, 449] width 106 height 38
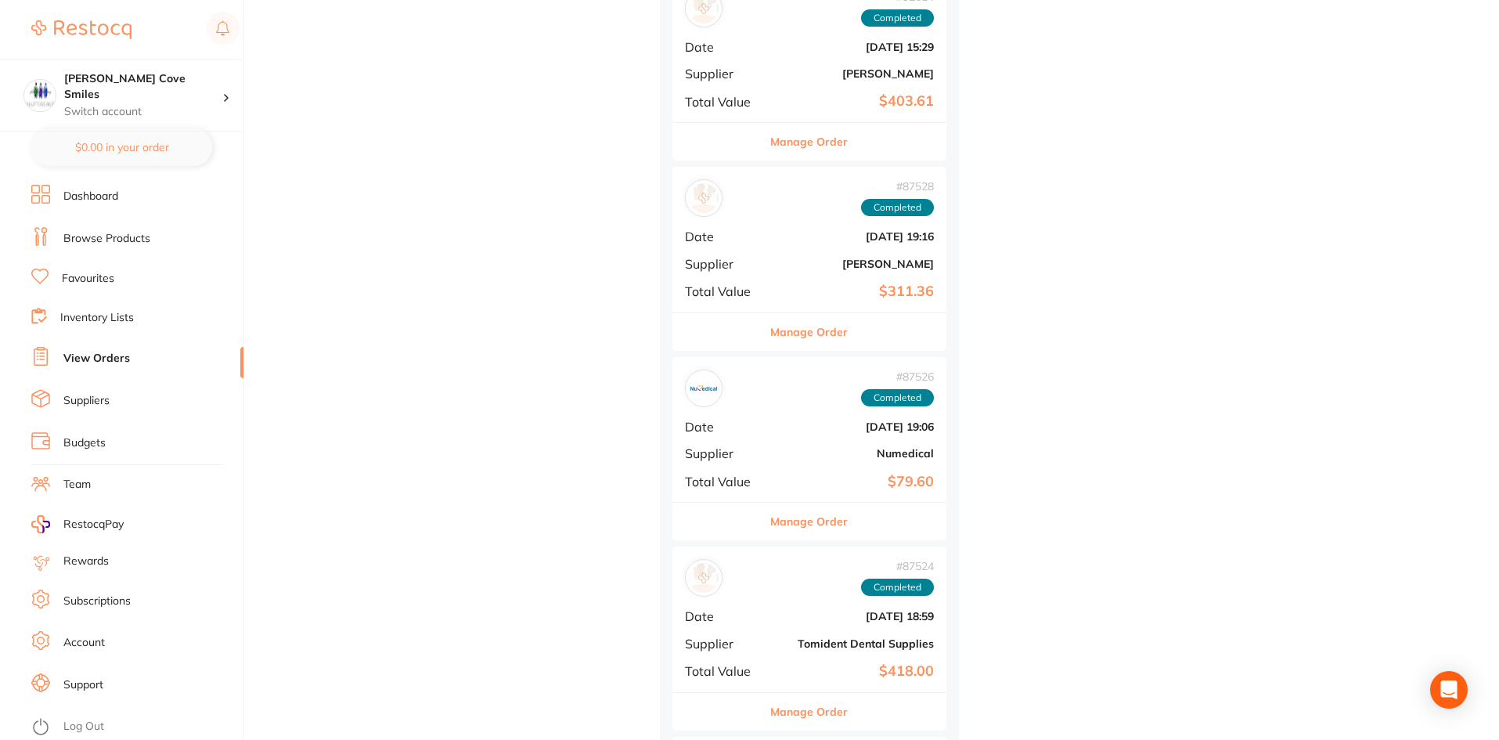
scroll to position [1096, 0]
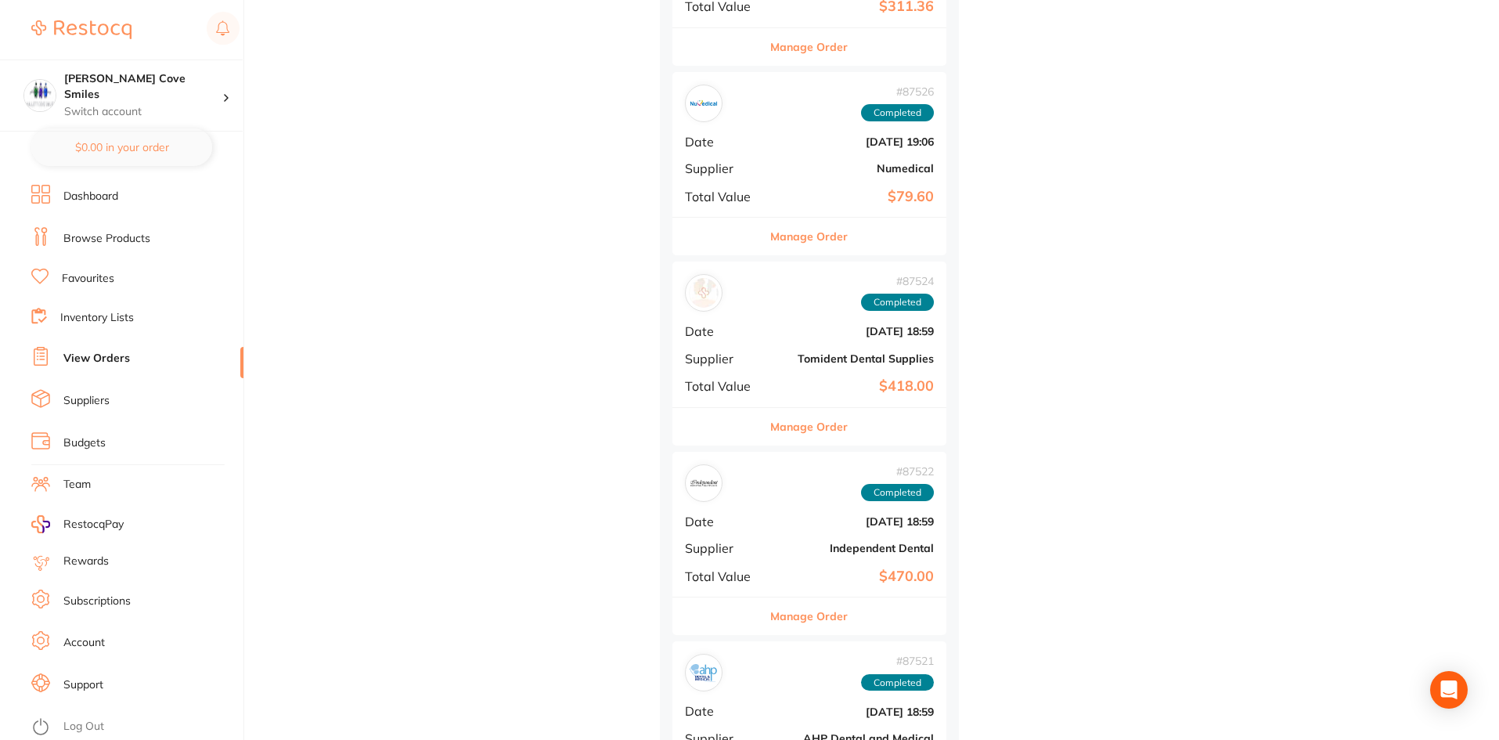
click at [86, 728] on link "Log Out" at bounding box center [83, 726] width 41 height 16
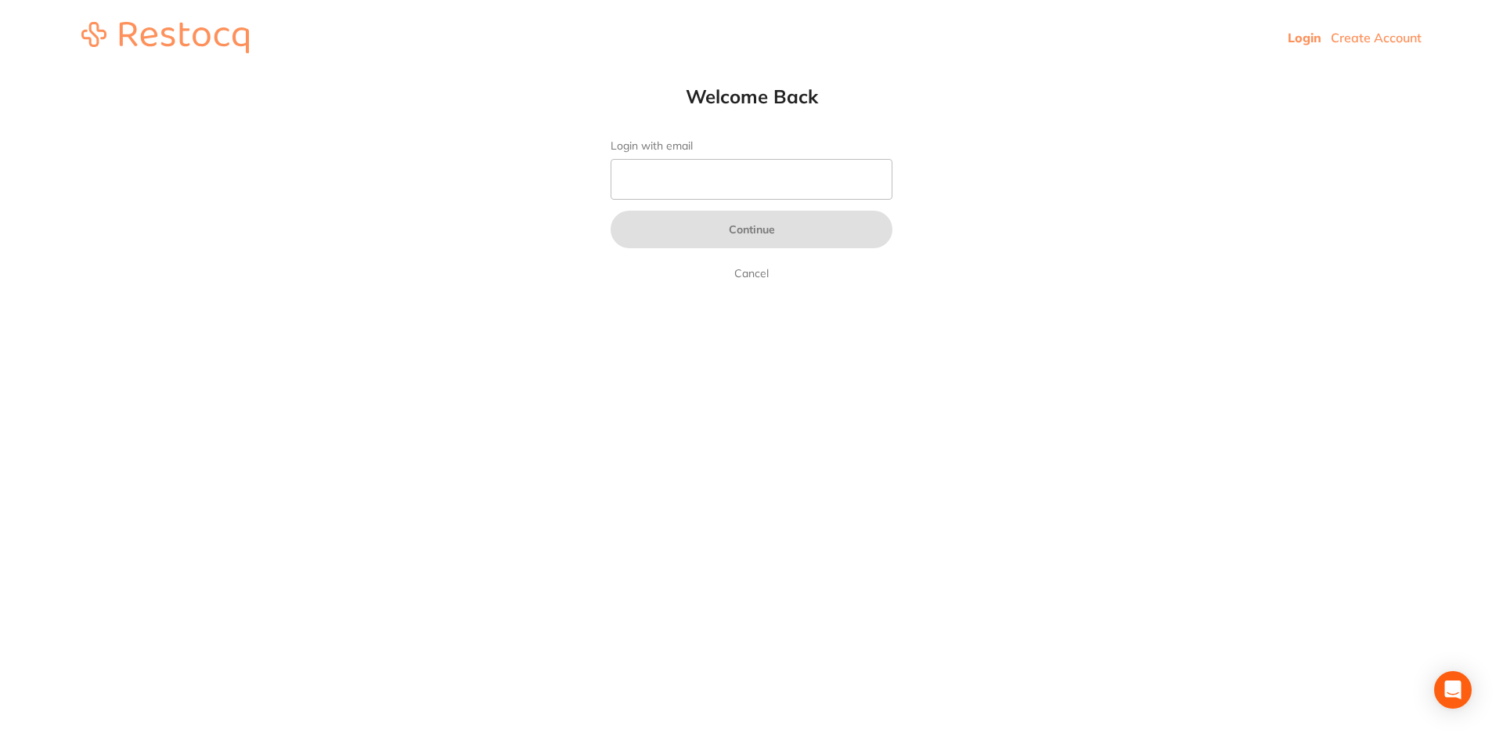
click at [783, 141] on label "Login with email" at bounding box center [751, 145] width 282 height 13
click at [783, 159] on input "Login with email" at bounding box center [751, 179] width 282 height 41
click at [785, 186] on input "Login with email" at bounding box center [751, 179] width 282 height 41
type input "[EMAIL_ADDRESS][DOMAIN_NAME]"
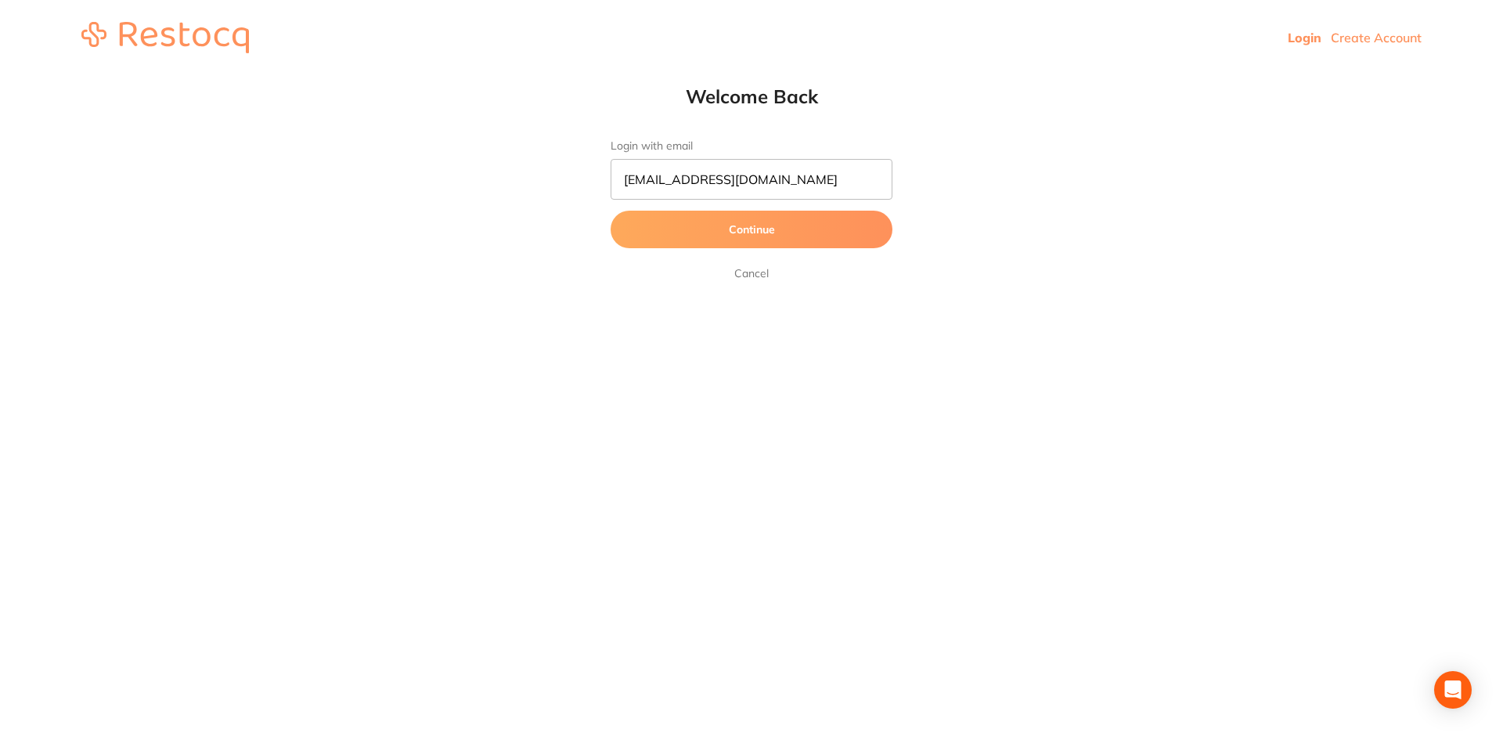
click at [793, 224] on button "Continue" at bounding box center [751, 230] width 282 height 38
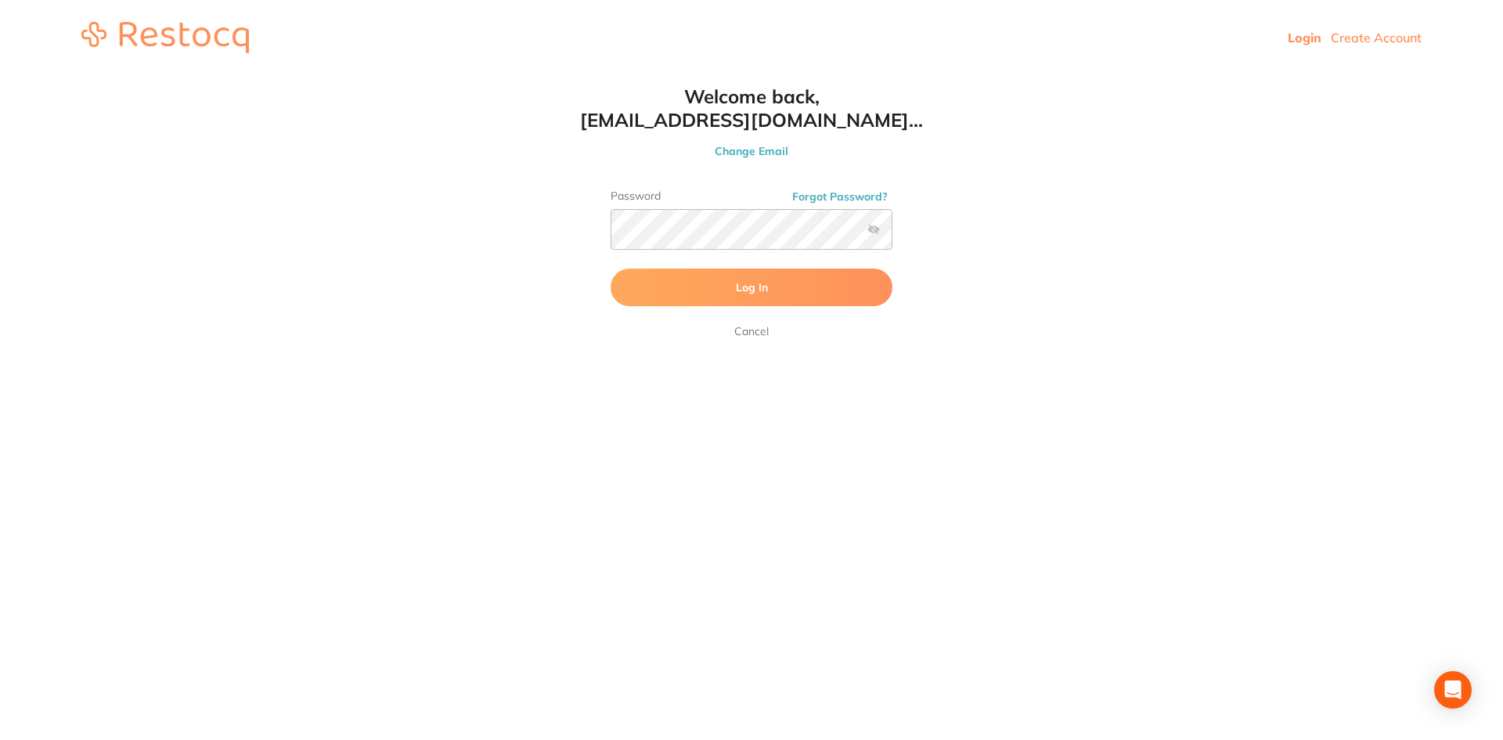
click at [778, 271] on button "Log In" at bounding box center [751, 287] width 282 height 38
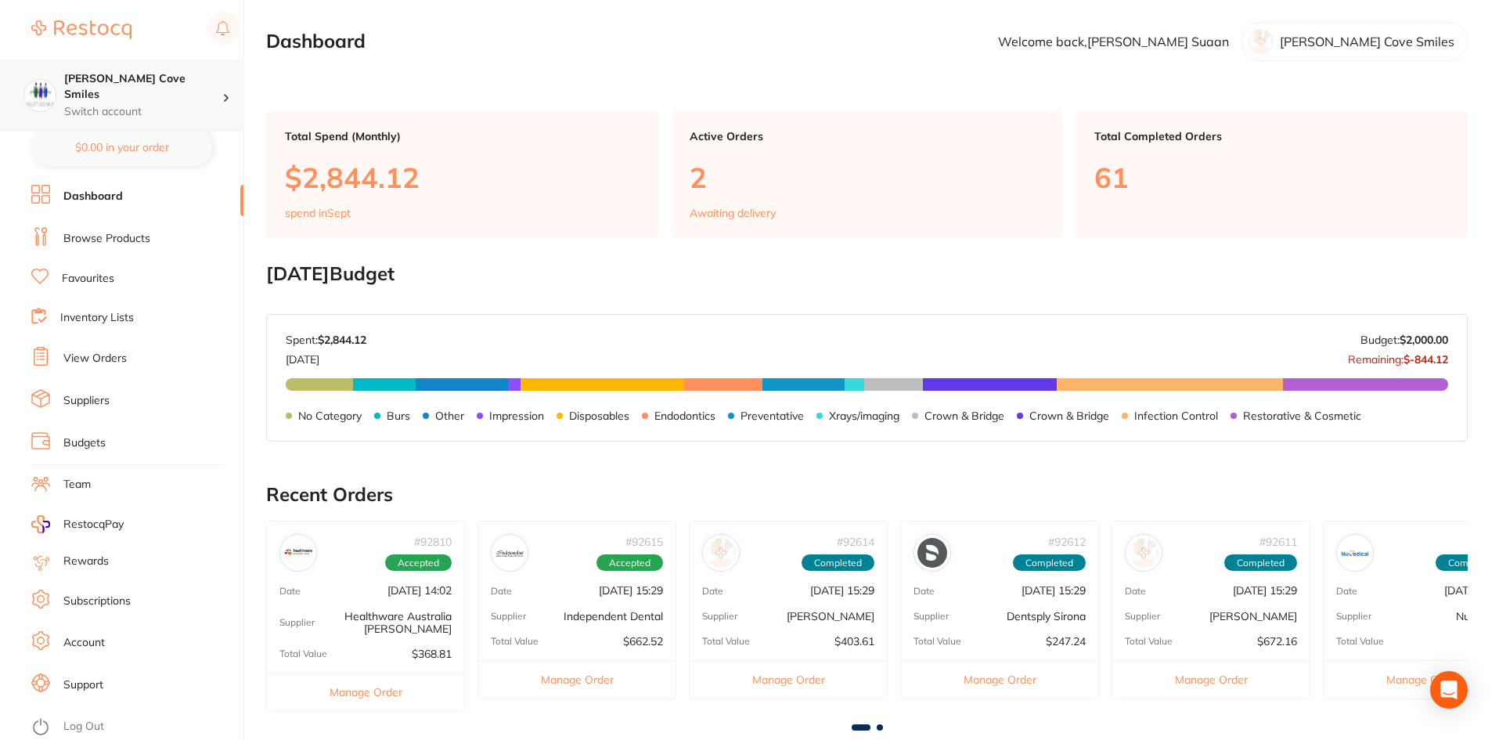
click at [158, 104] on p "Switch account" at bounding box center [143, 112] width 158 height 16
click at [174, 104] on p "Switch account" at bounding box center [143, 112] width 158 height 16
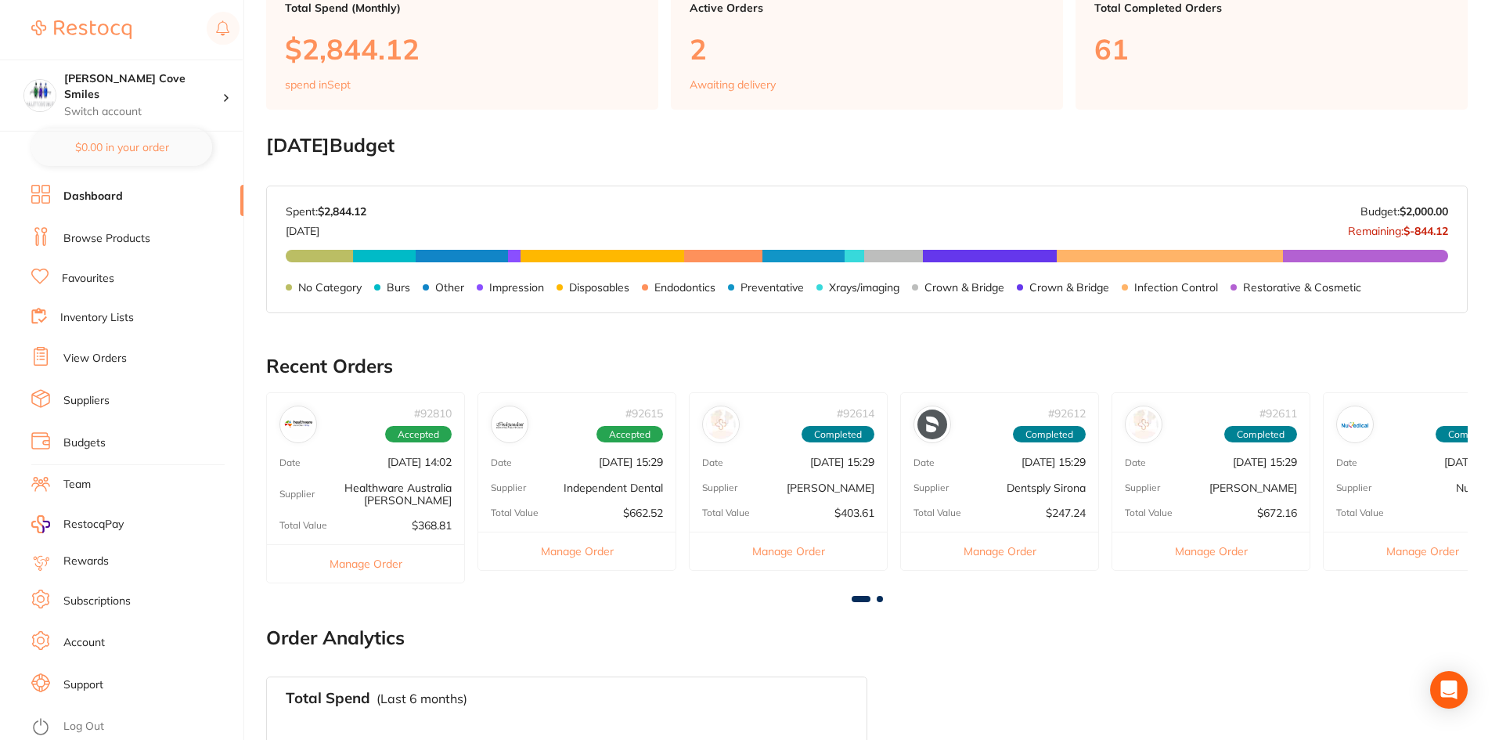
scroll to position [157, 0]
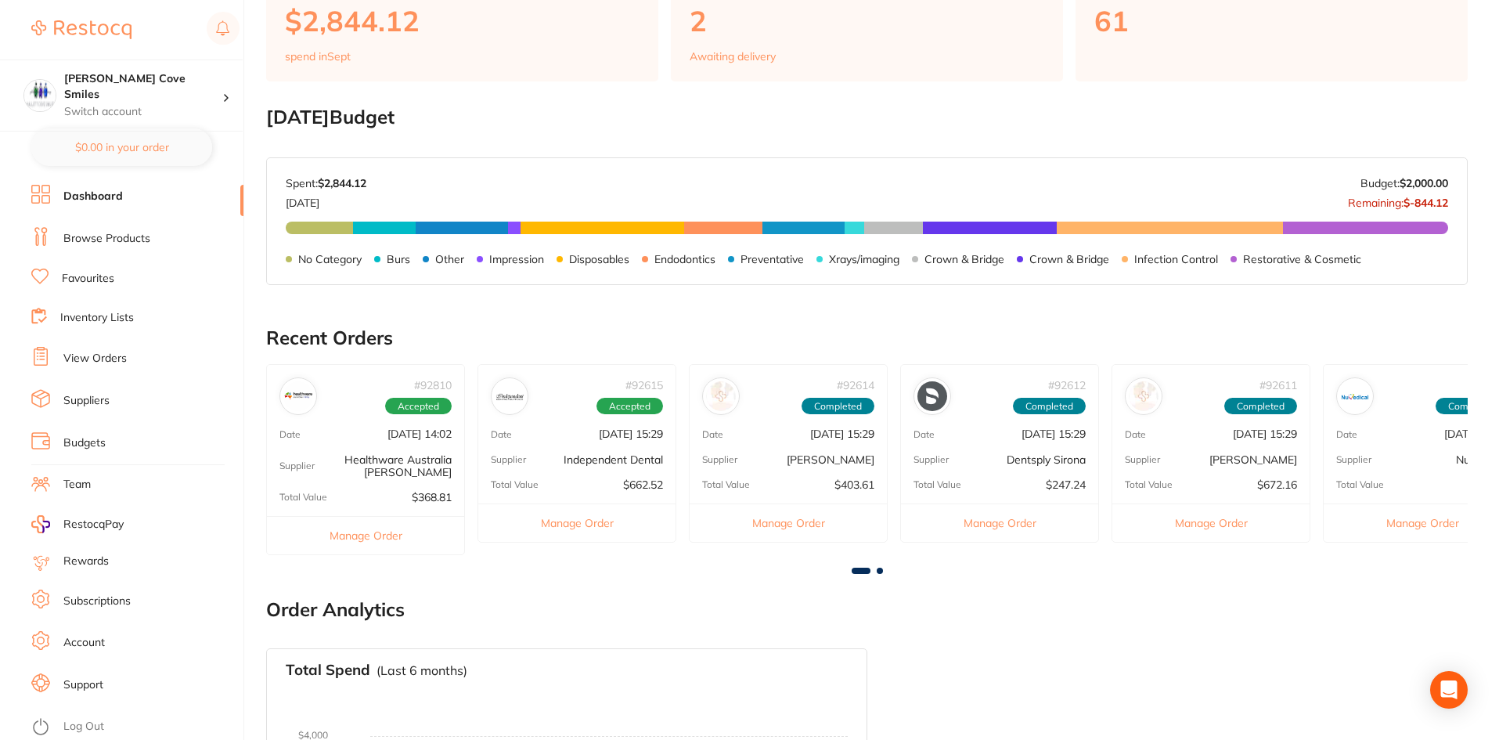
click at [95, 367] on li "View Orders" at bounding box center [137, 358] width 212 height 23
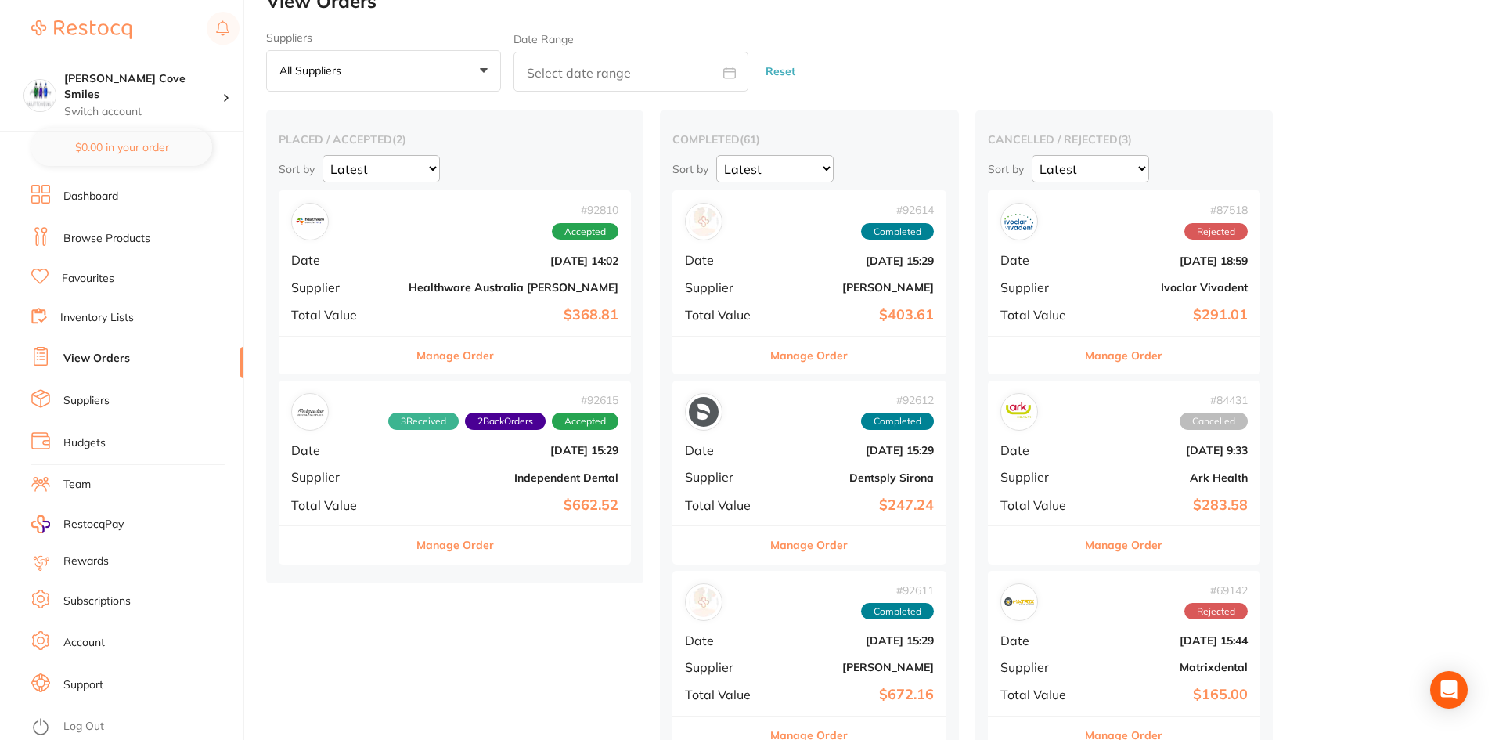
scroll to position [78, 0]
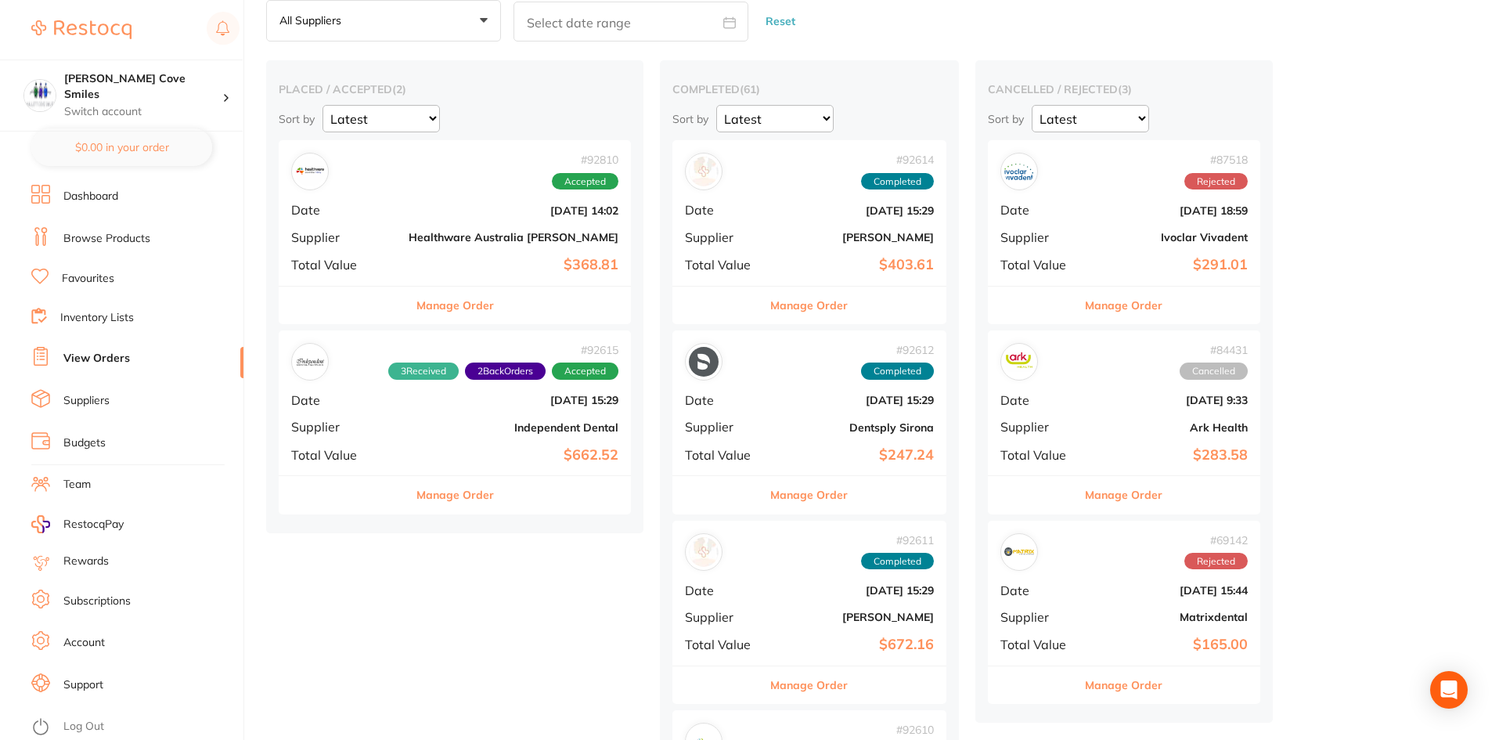
click at [434, 196] on div "# 92810 Accepted Date Sept 4 2025, 14:02 Supplier Healthware Australia Ridley T…" at bounding box center [455, 212] width 352 height 145
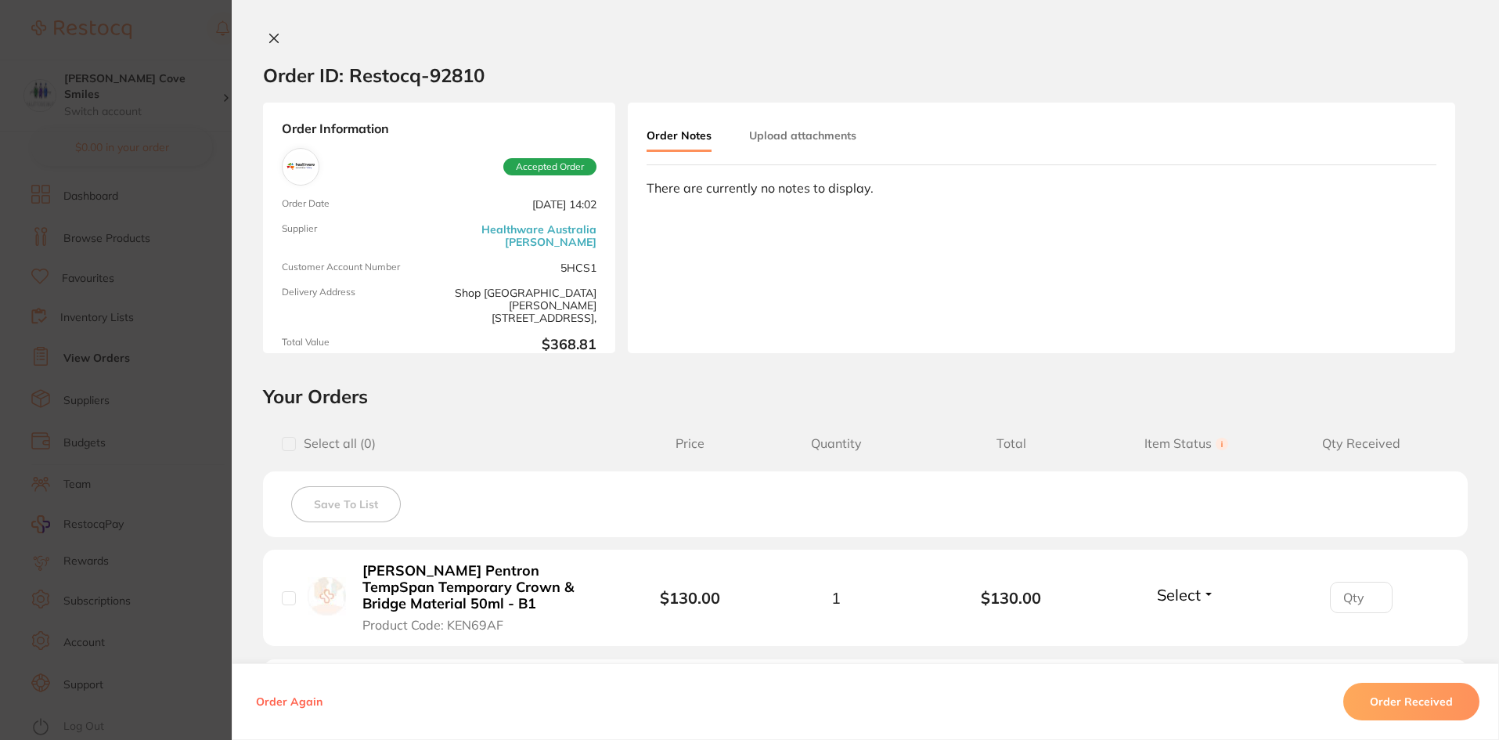
click at [276, 31] on div "Order ID: Restocq- 92810 Order Information Accepted Order Order Date Sept 4 202…" at bounding box center [865, 370] width 1267 height 740
click at [263, 58] on div "Order ID: Restocq- 92810" at bounding box center [373, 75] width 221 height 55
click at [273, 51] on div "Order ID: Restocq- 92810" at bounding box center [373, 75] width 221 height 55
click at [263, 40] on button at bounding box center [274, 39] width 22 height 16
